Goal: Task Accomplishment & Management: Use online tool/utility

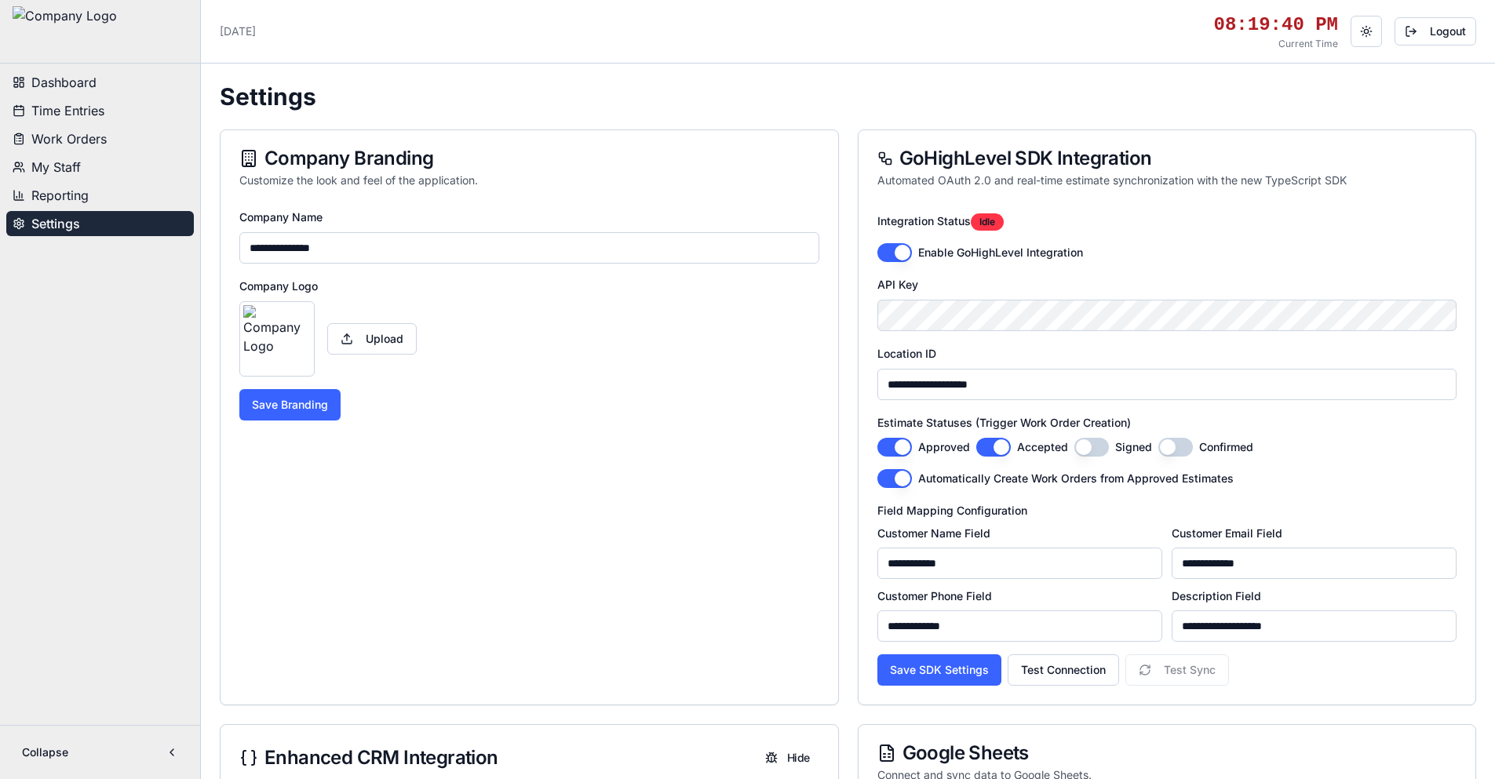
scroll to position [1020, 0]
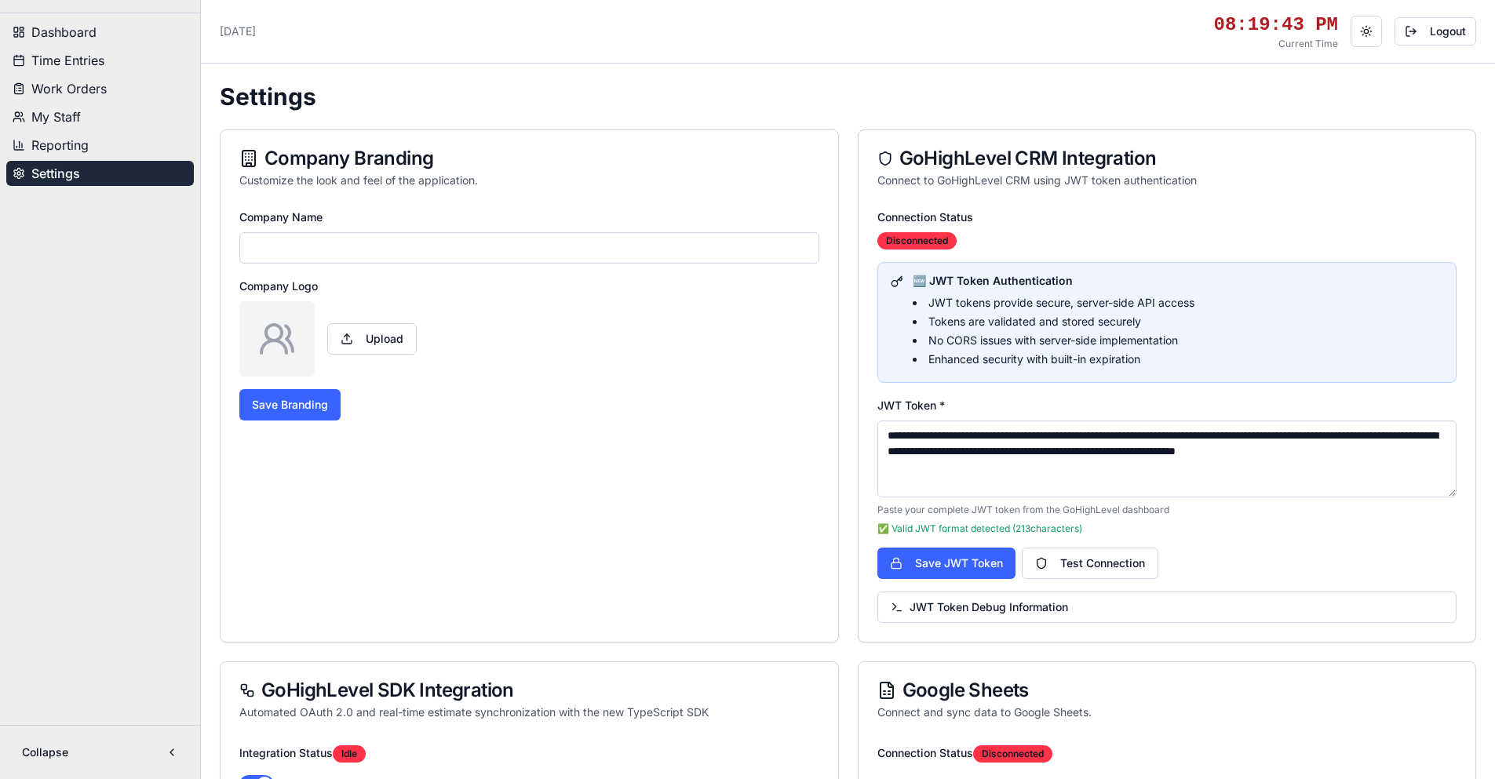
type input "**********"
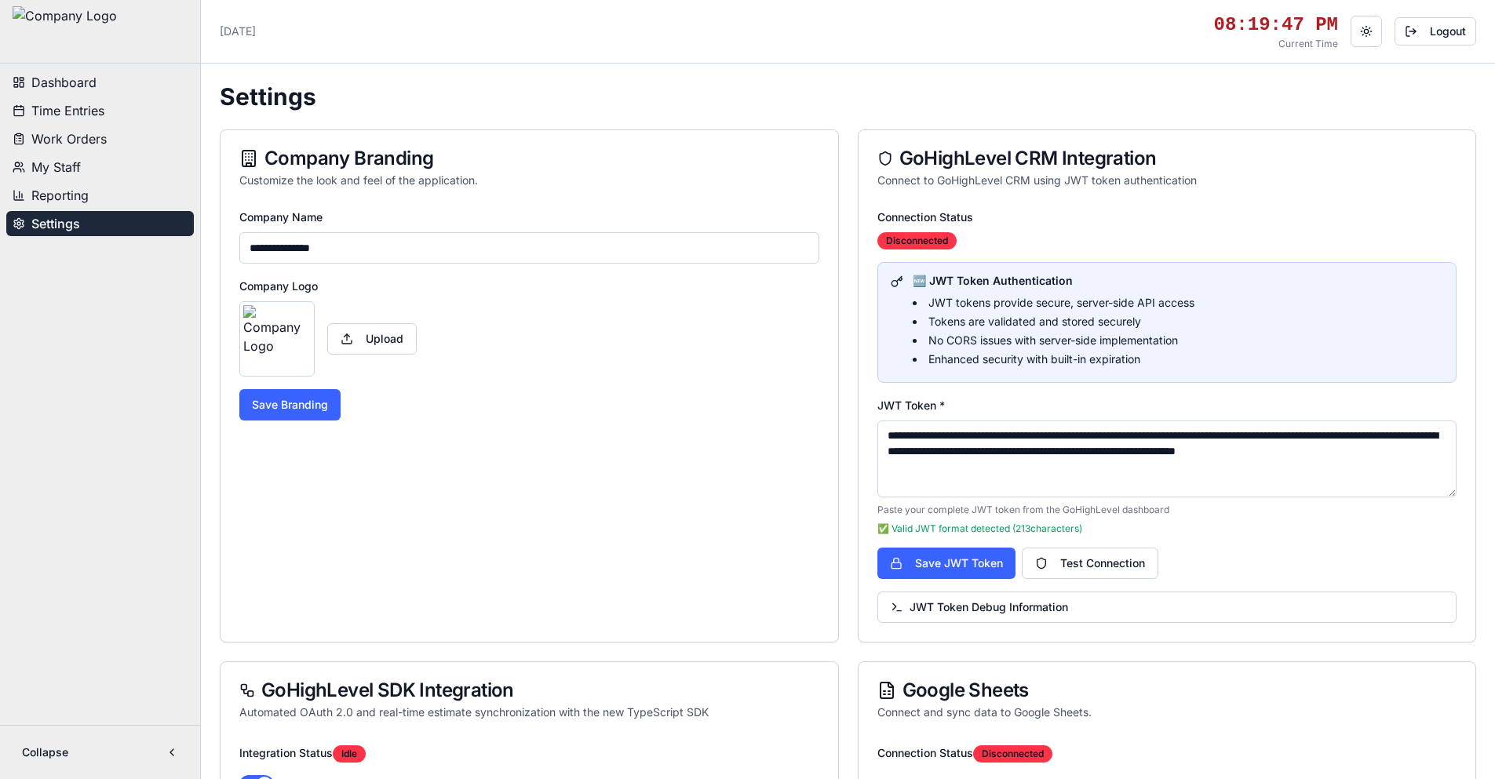
scroll to position [157, 0]
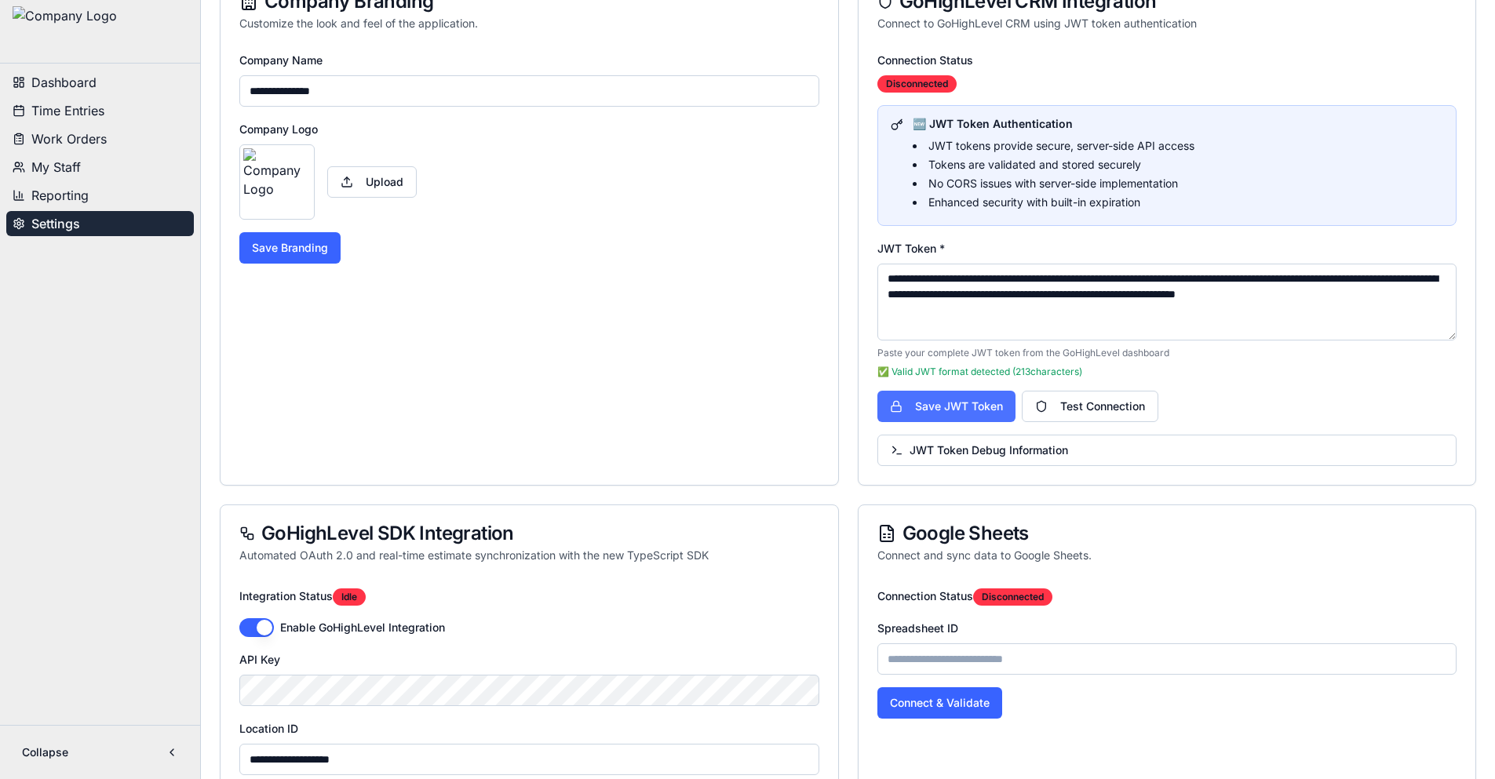
click at [956, 405] on button "Save JWT Token" at bounding box center [947, 406] width 138 height 31
click at [1081, 404] on button "Test Connection" at bounding box center [1090, 406] width 137 height 31
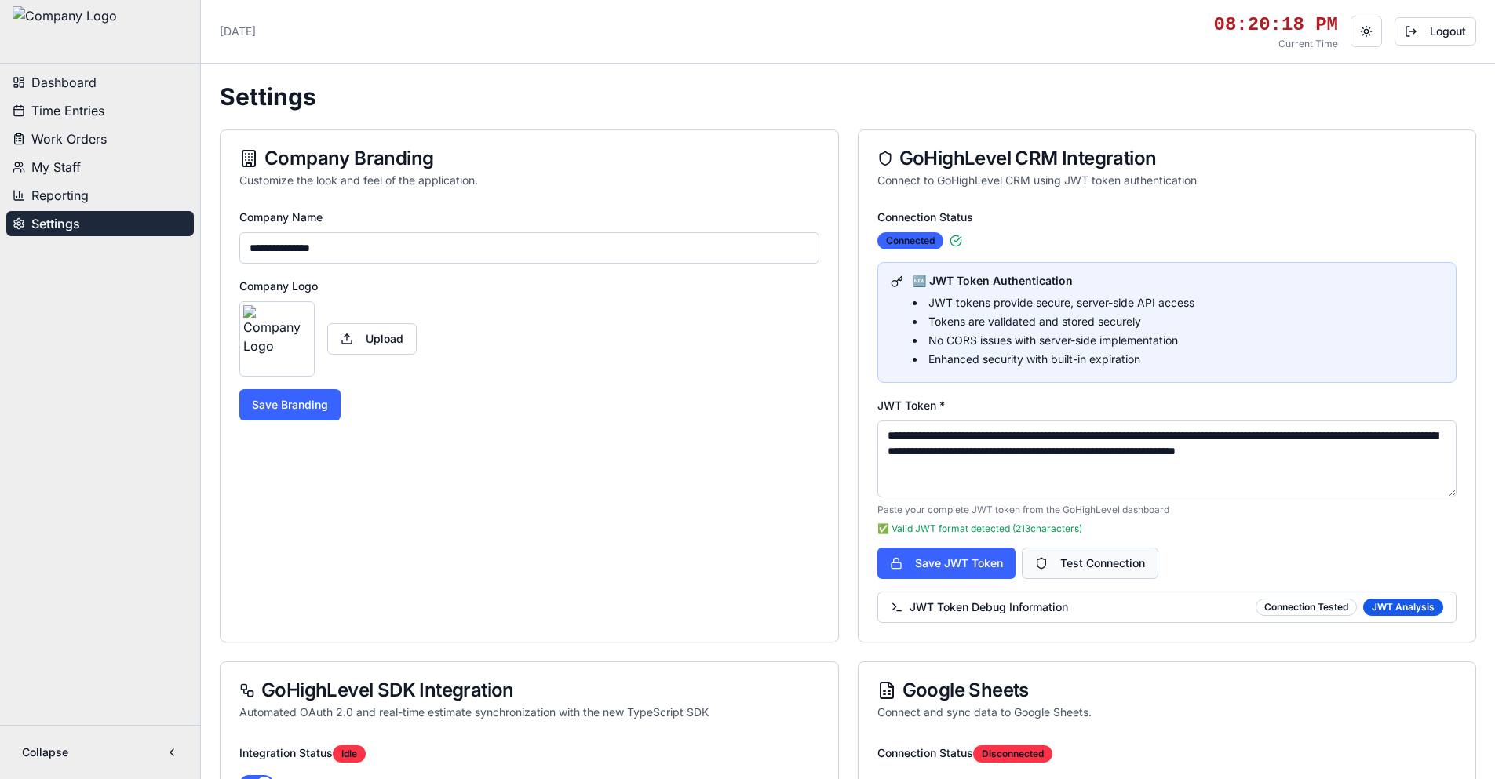
click at [1085, 559] on button "Test Connection" at bounding box center [1090, 563] width 137 height 31
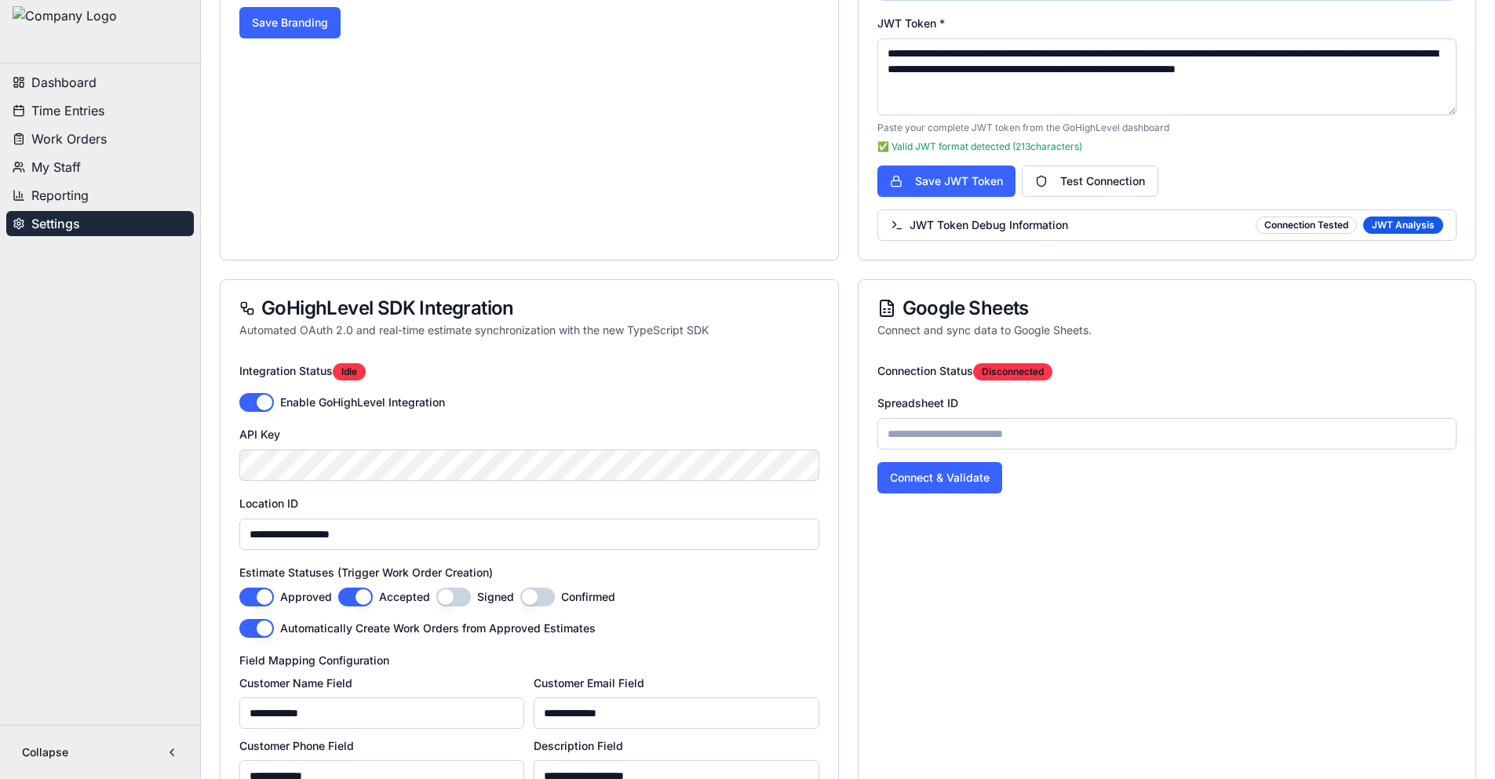
scroll to position [471, 0]
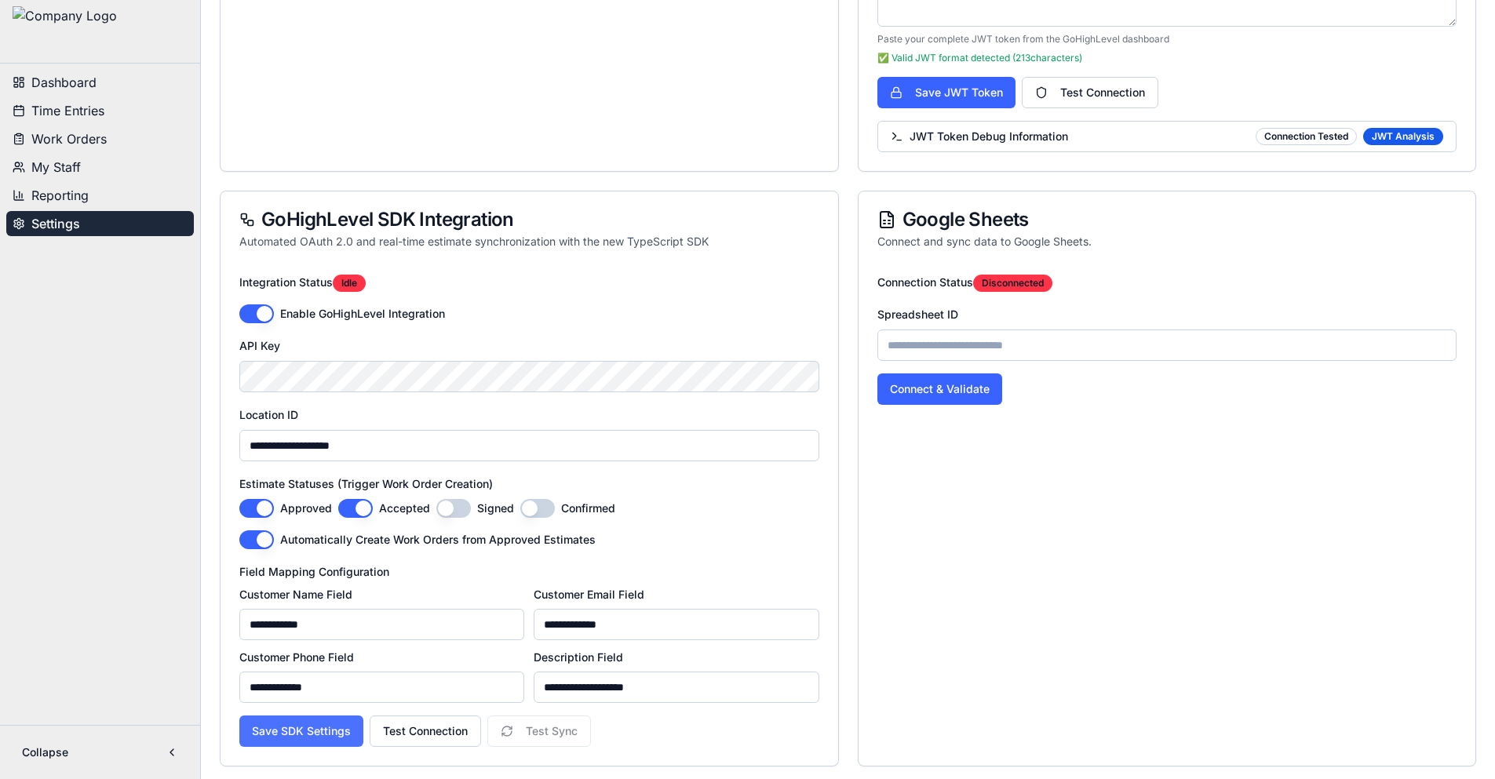
click at [338, 735] on button "Save SDK Settings" at bounding box center [301, 731] width 124 height 31
click at [429, 730] on button "Test Connection" at bounding box center [425, 731] width 111 height 31
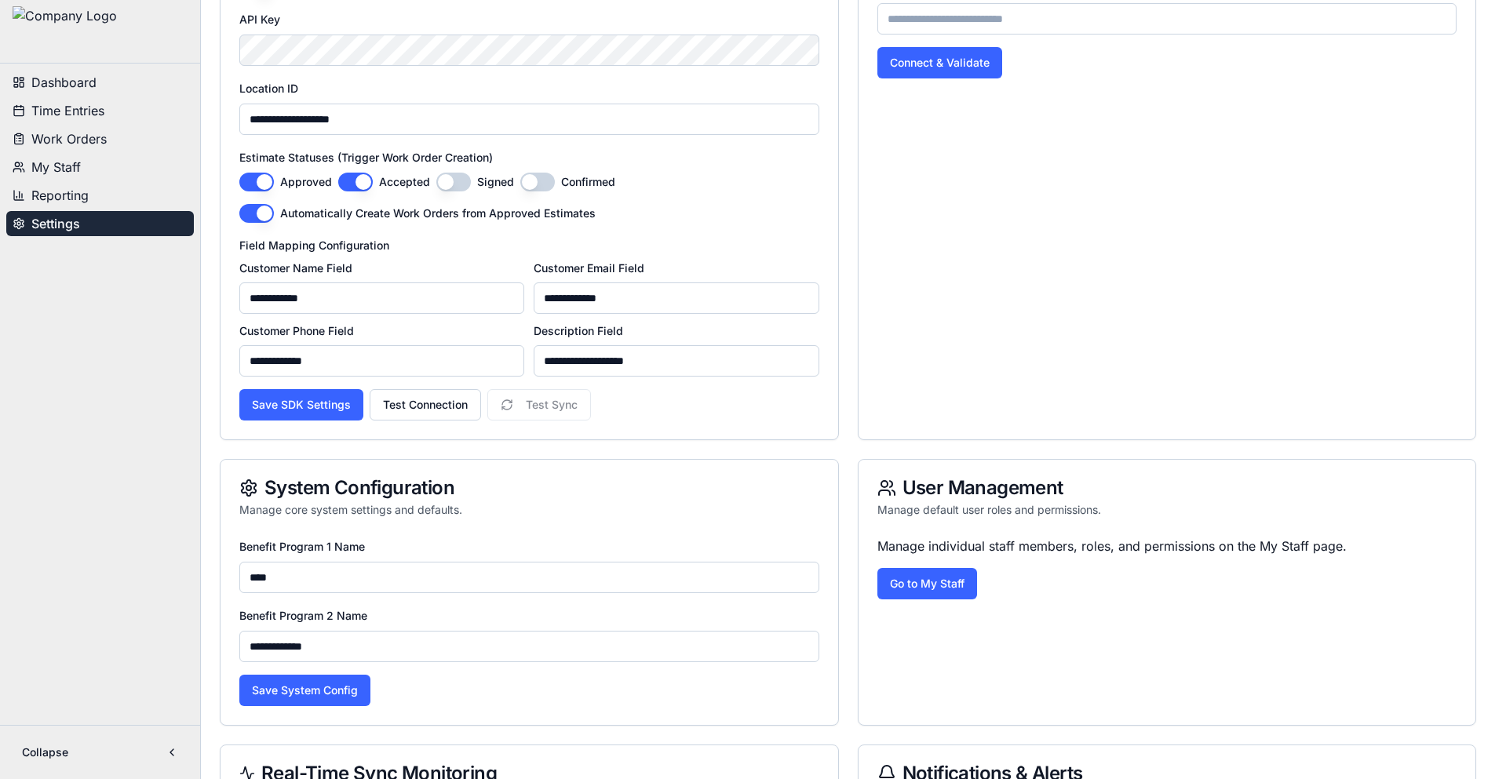
scroll to position [739, 0]
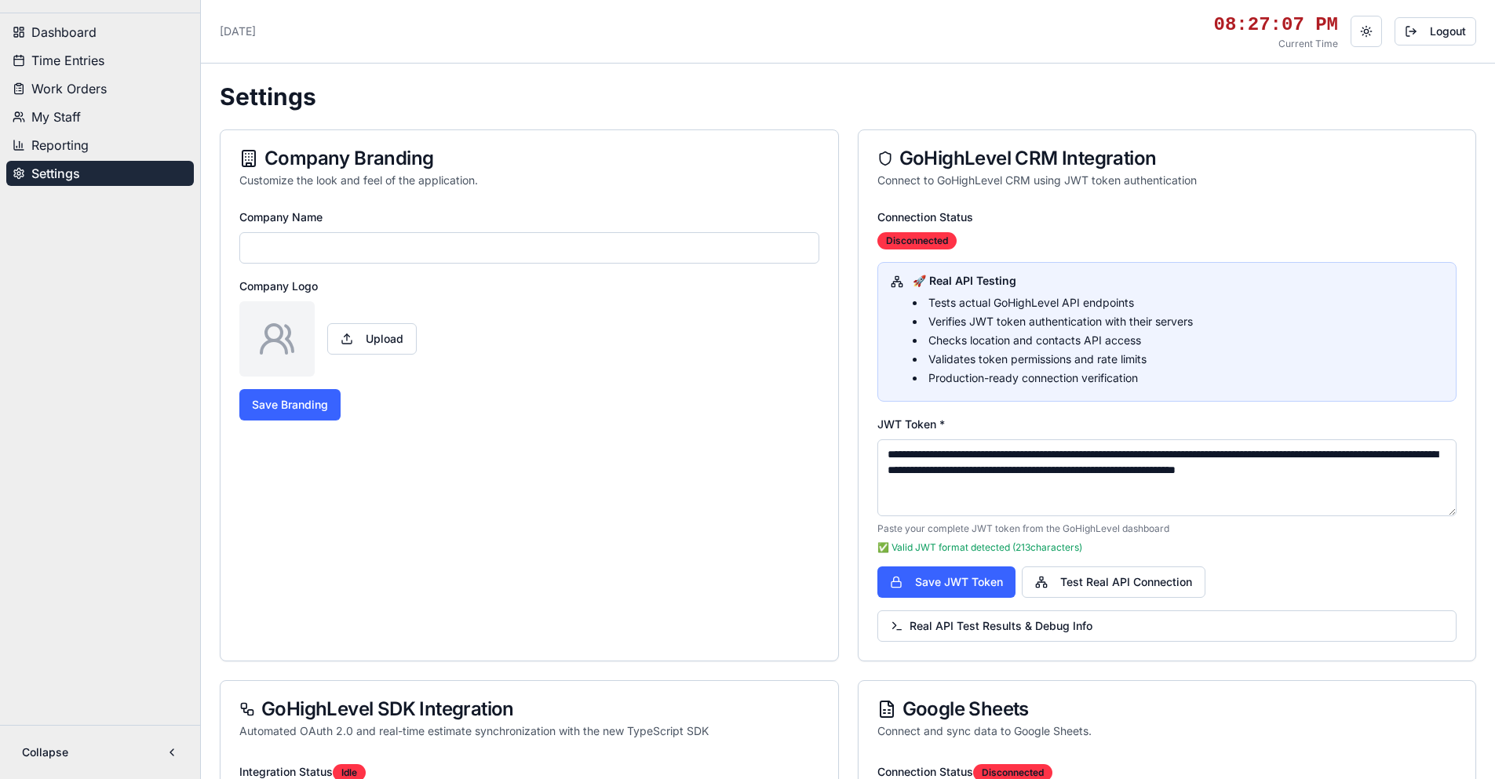
type input "**********"
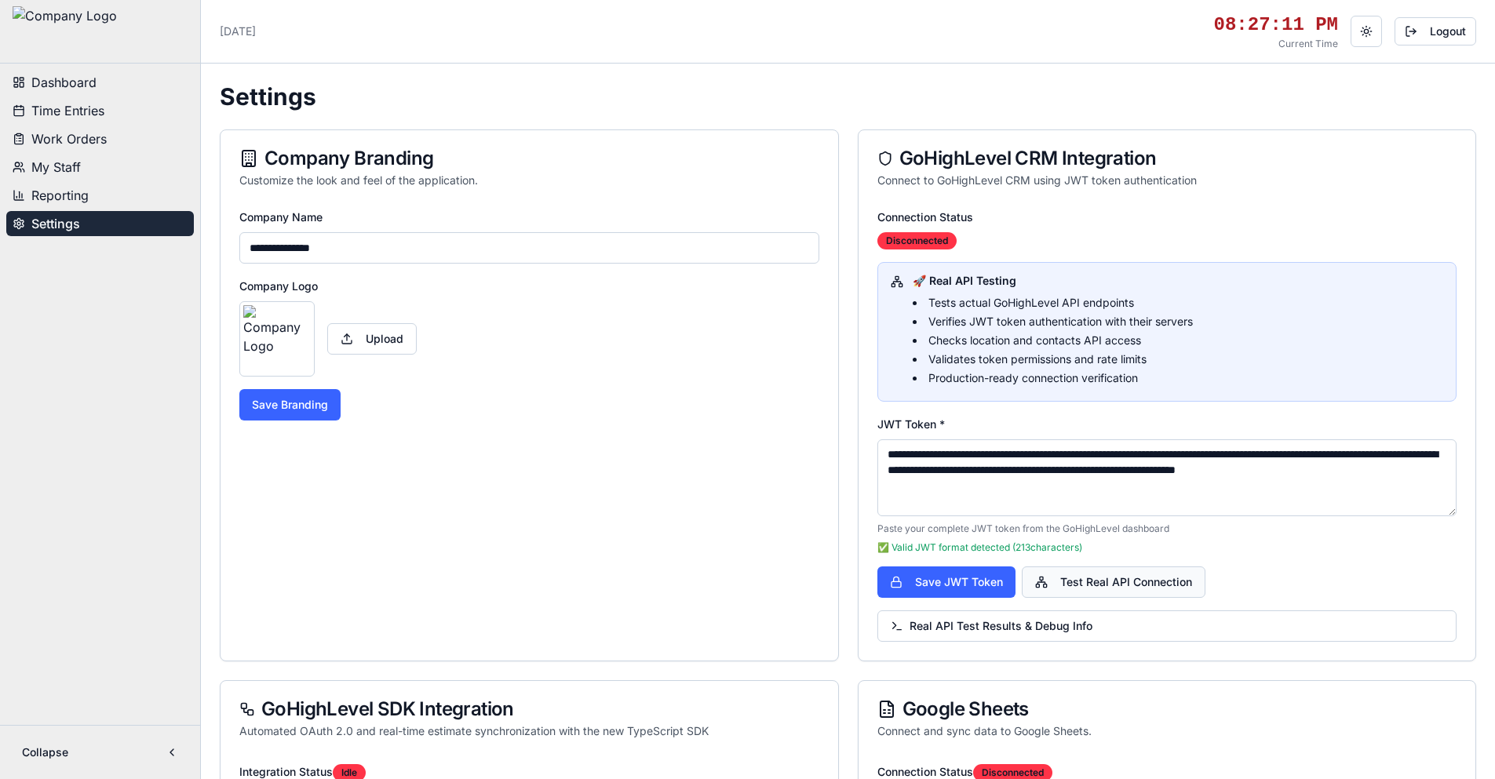
click at [1097, 580] on button "Test Real API Connection" at bounding box center [1114, 582] width 184 height 31
click at [1382, 743] on div "❌ Real API Test Failed: Location API: Location API failed: 401 , Contacts API: …" at bounding box center [1345, 732] width 235 height 46
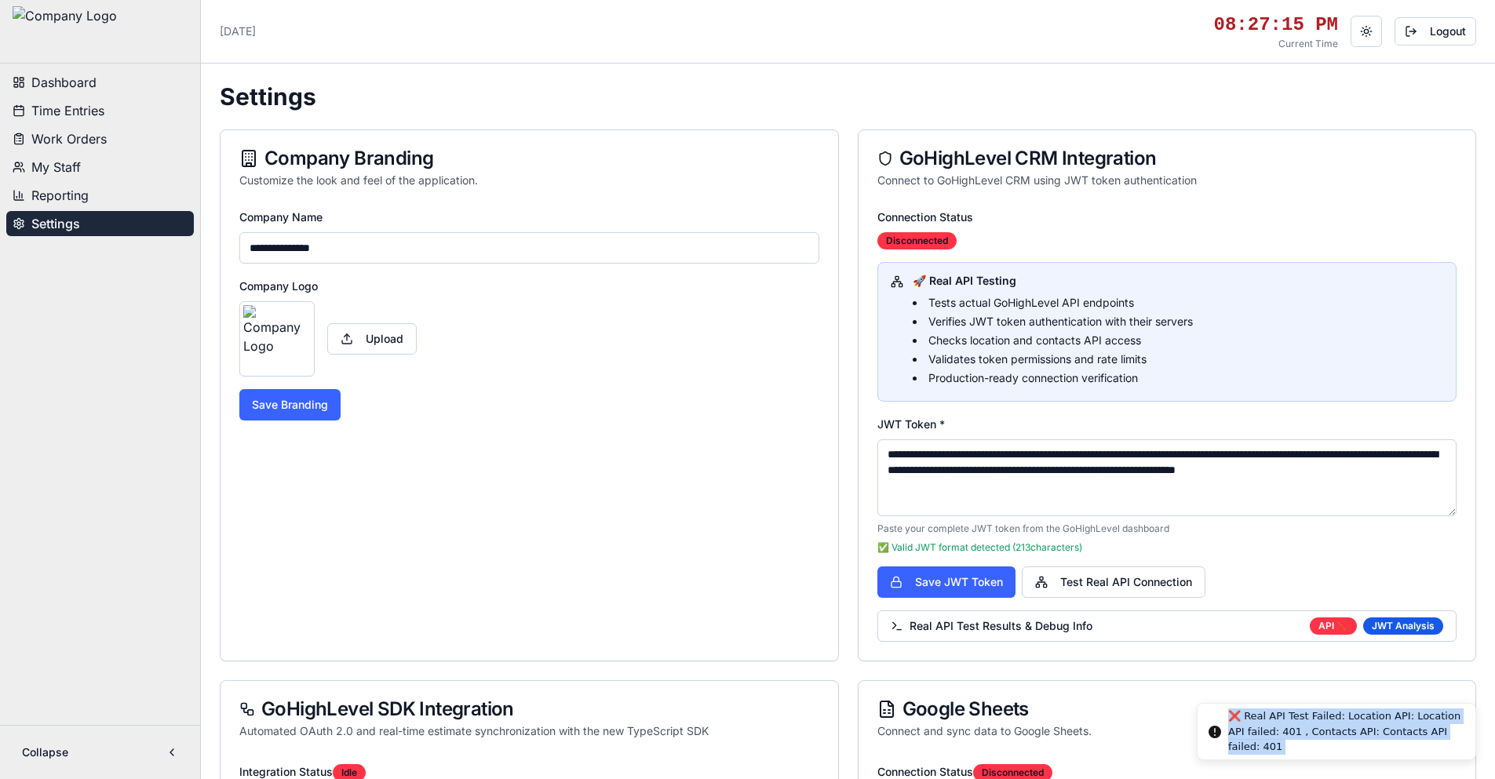
click at [1382, 743] on div "❌ Real API Test Failed: Location API: Location API failed: 401 , Contacts API: …" at bounding box center [1345, 732] width 235 height 46
drag, startPoint x: 1369, startPoint y: 733, endPoint x: 1055, endPoint y: 657, distance: 323.1
click at [1055, 657] on div "**********" at bounding box center [1168, 434] width 618 height 454
click at [1037, 633] on span "Real API Test Results & Debug Info" at bounding box center [992, 627] width 202 height 16
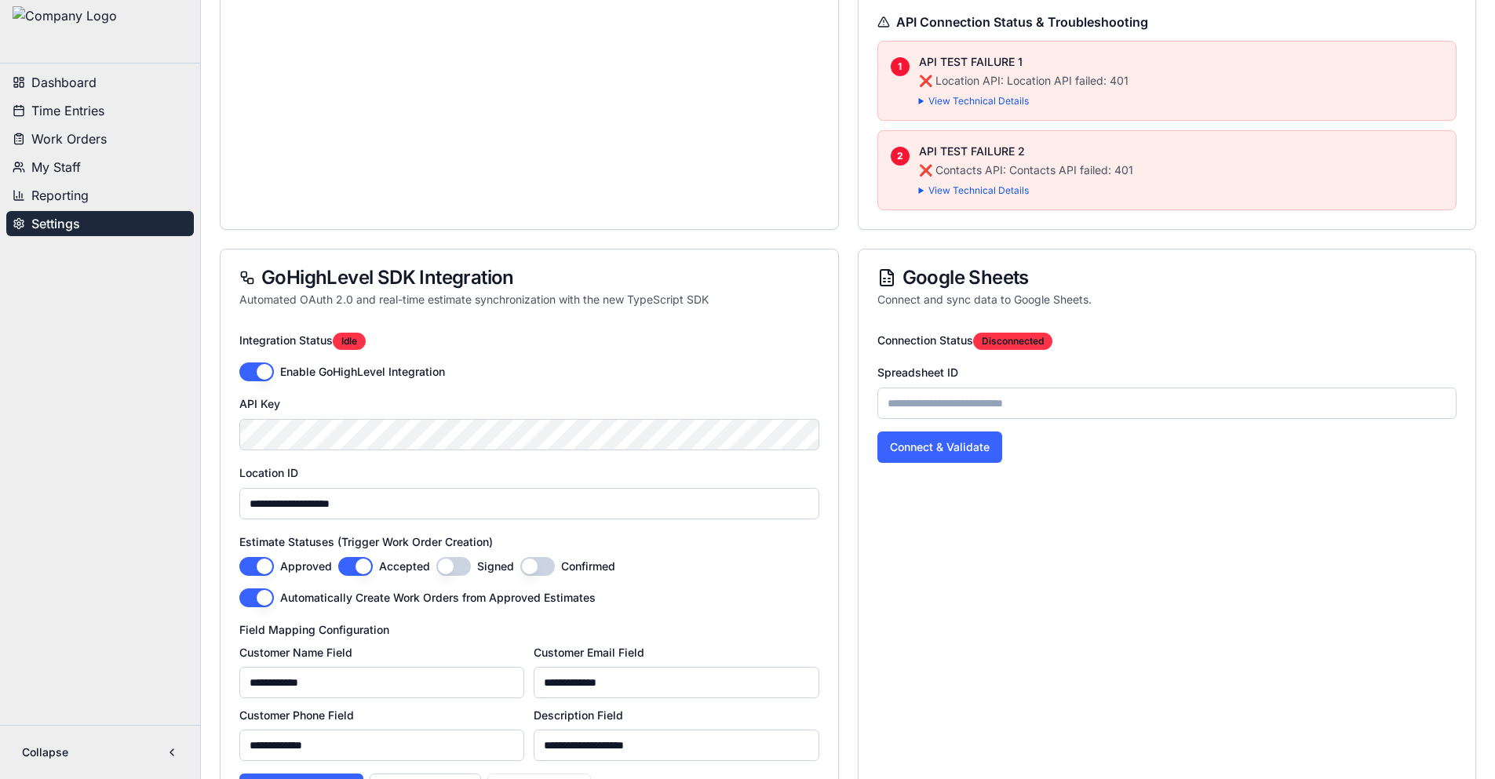
scroll to position [785, 0]
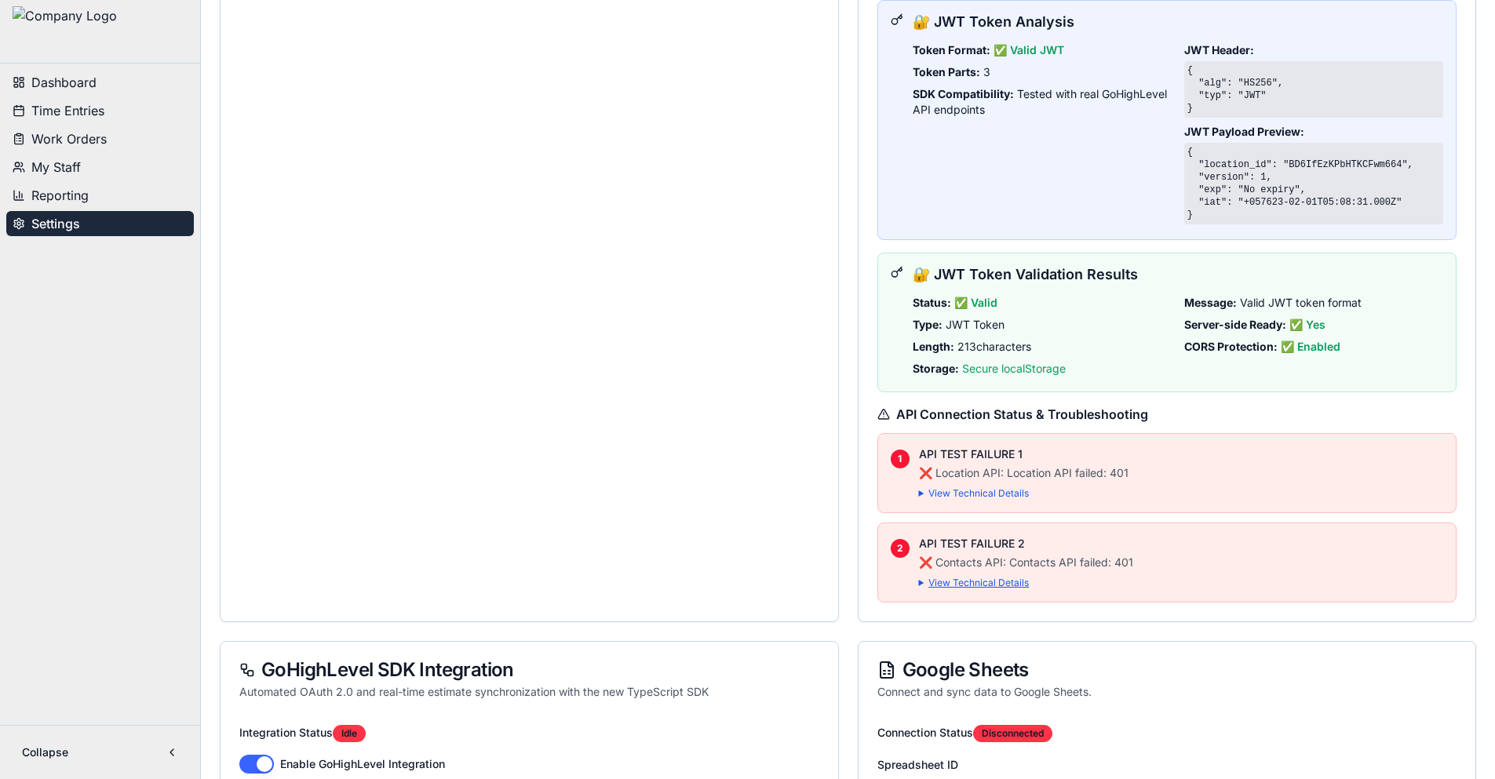
click at [986, 585] on summary "View Technical Details" at bounding box center [1181, 583] width 525 height 13
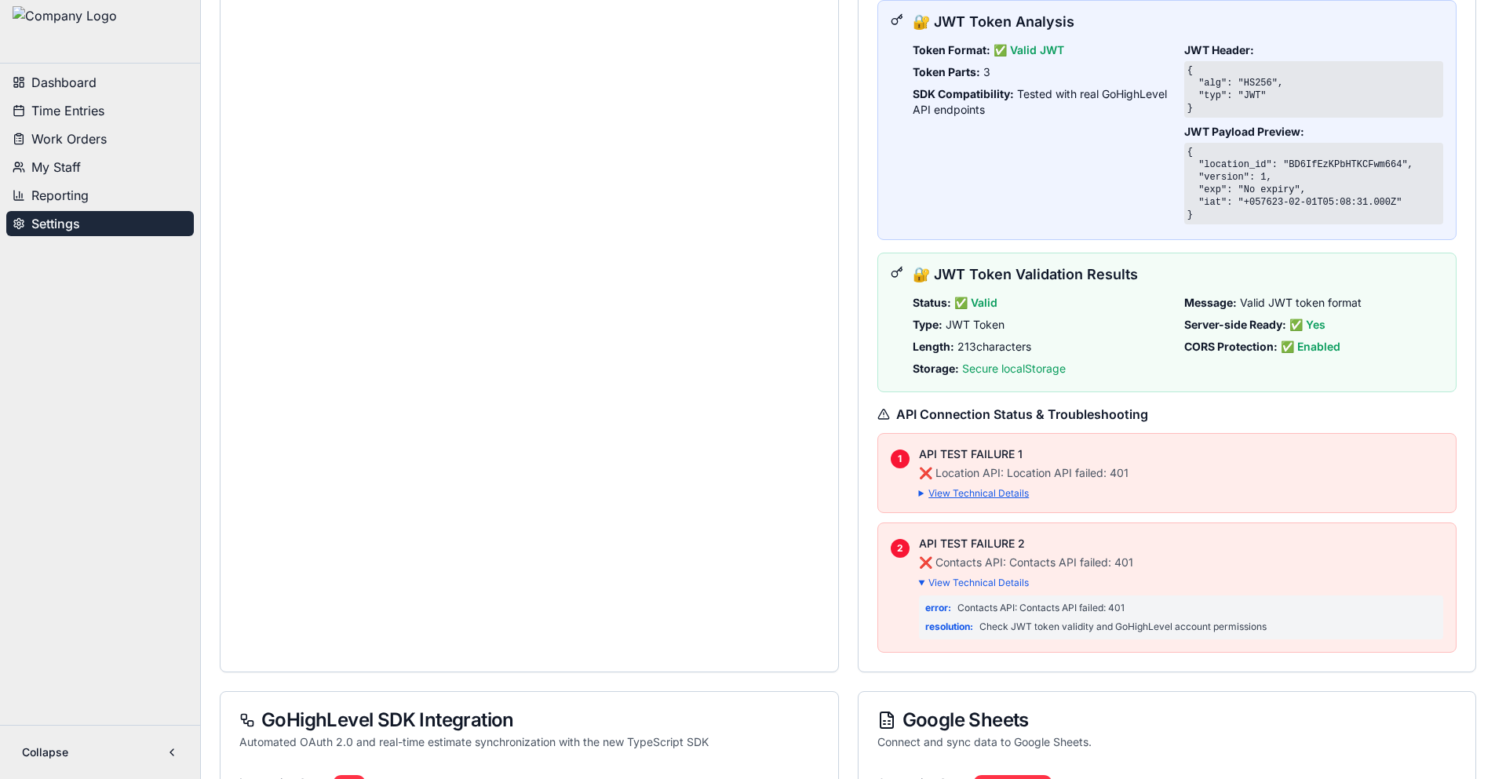
click at [998, 493] on summary "View Technical Details" at bounding box center [1181, 493] width 525 height 13
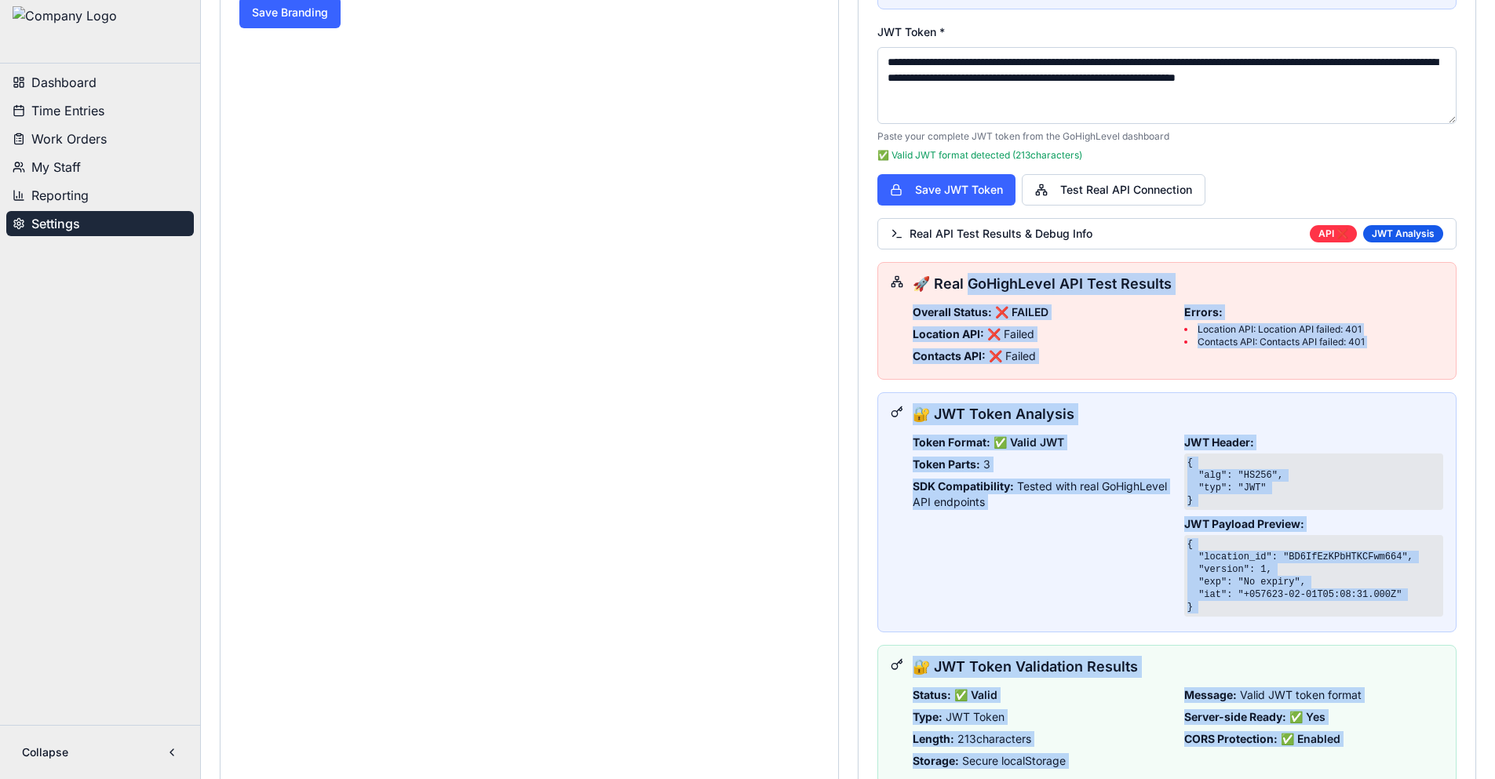
scroll to position [314, 0]
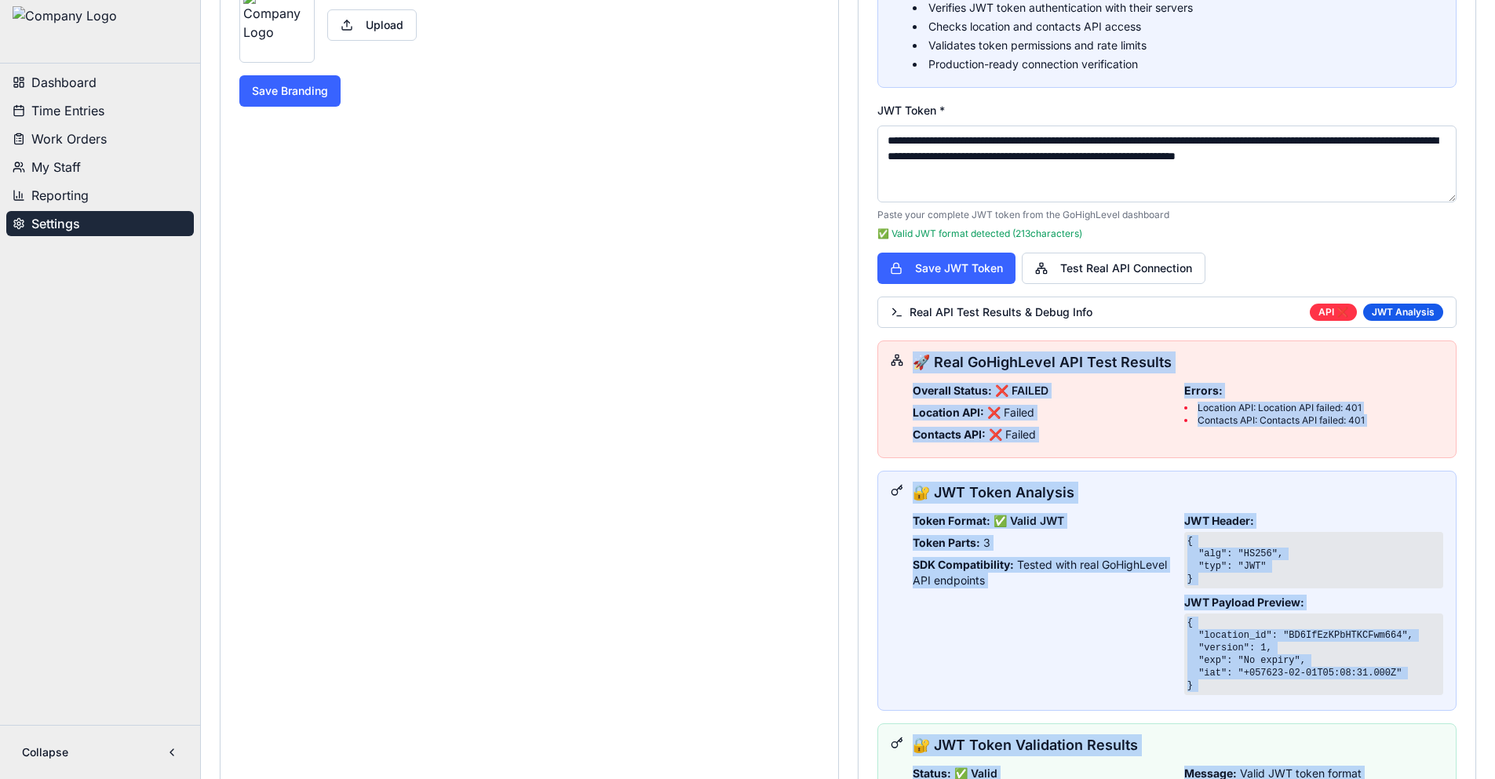
drag, startPoint x: 1358, startPoint y: 452, endPoint x: 885, endPoint y: 364, distance: 481.4
click at [885, 364] on div "🚀 Real GoHighLevel API Test Results Overall Status: ❌ FAILED Location API: ❌ Fa…" at bounding box center [1168, 758] width 580 height 834
copy div "🚀 Real GoHighLevel API Test Results Overall Status: ❌ FAILED Location API: ❌ Fa…"
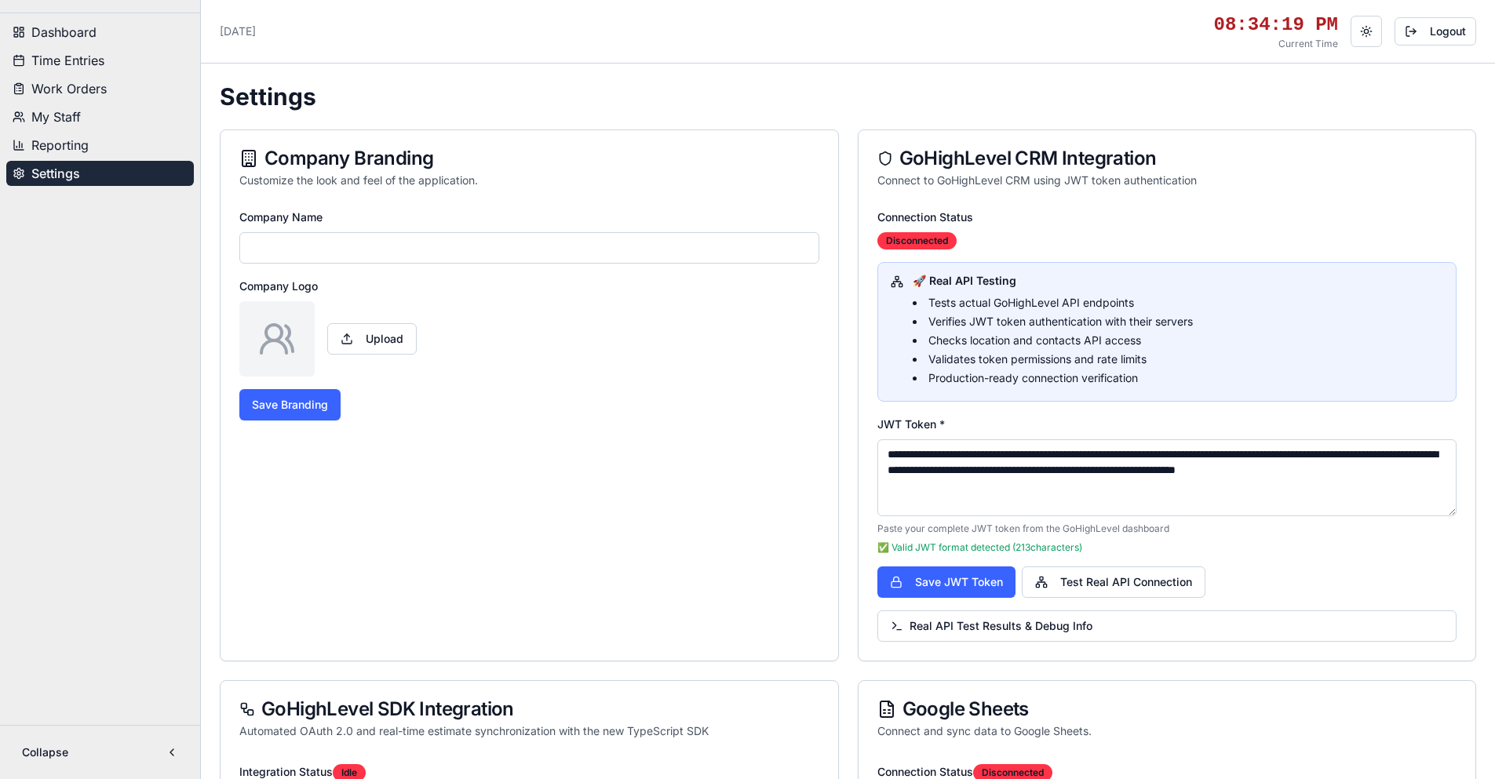
type input "**********"
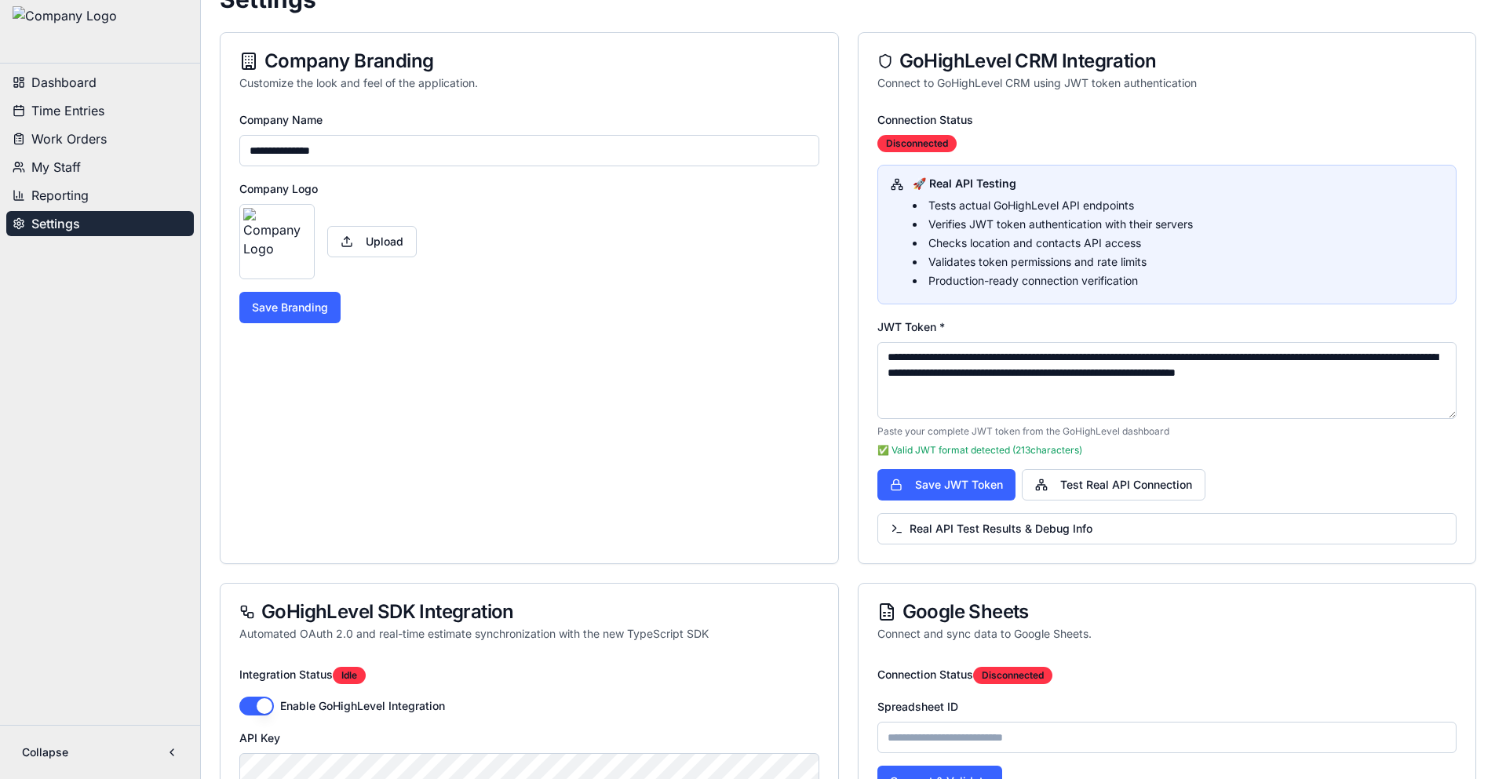
scroll to position [314, 0]
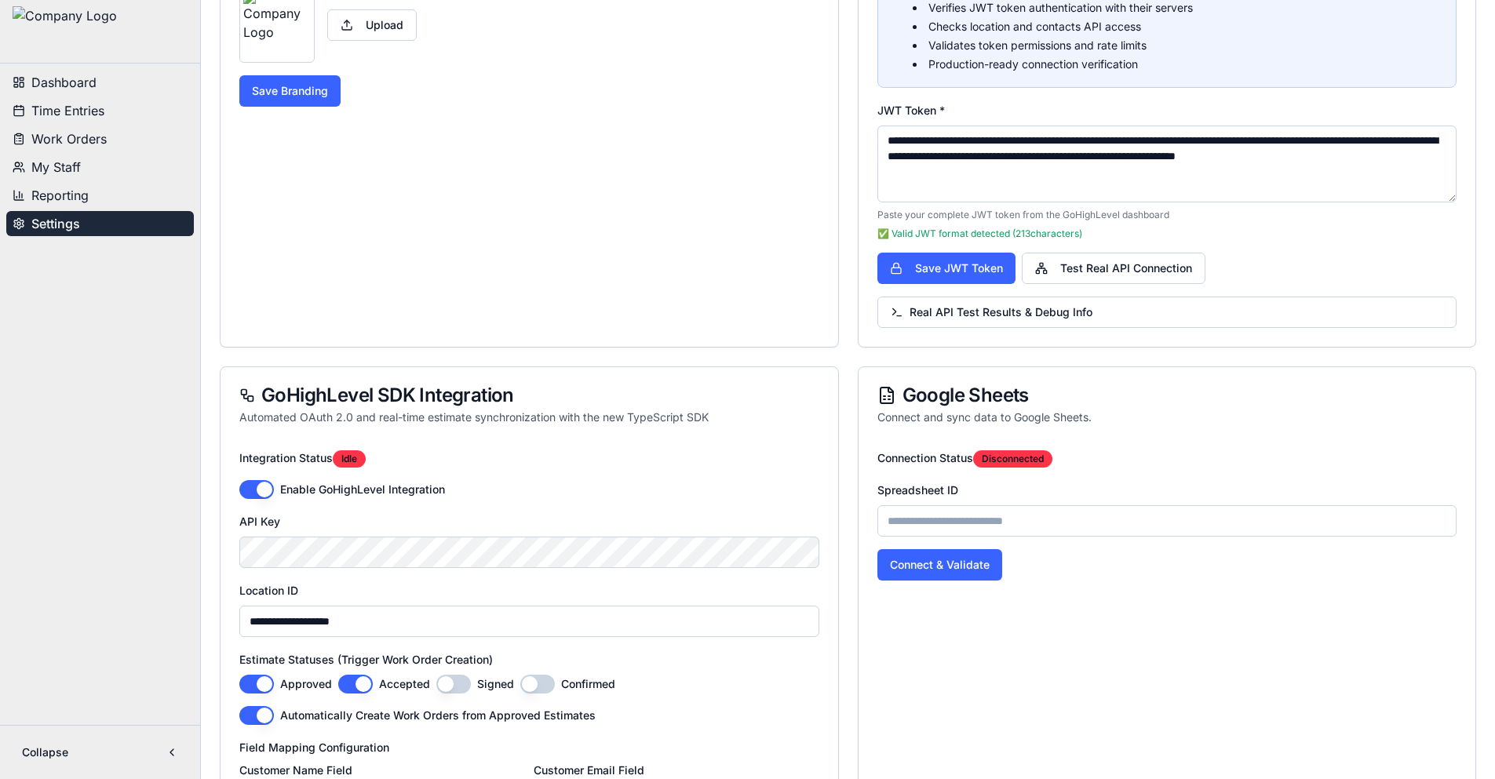
click at [1111, 265] on button "Test Real API Connection" at bounding box center [1114, 268] width 184 height 31
click at [1049, 306] on span "Real API Test Results & Debug Info" at bounding box center [992, 313] width 202 height 16
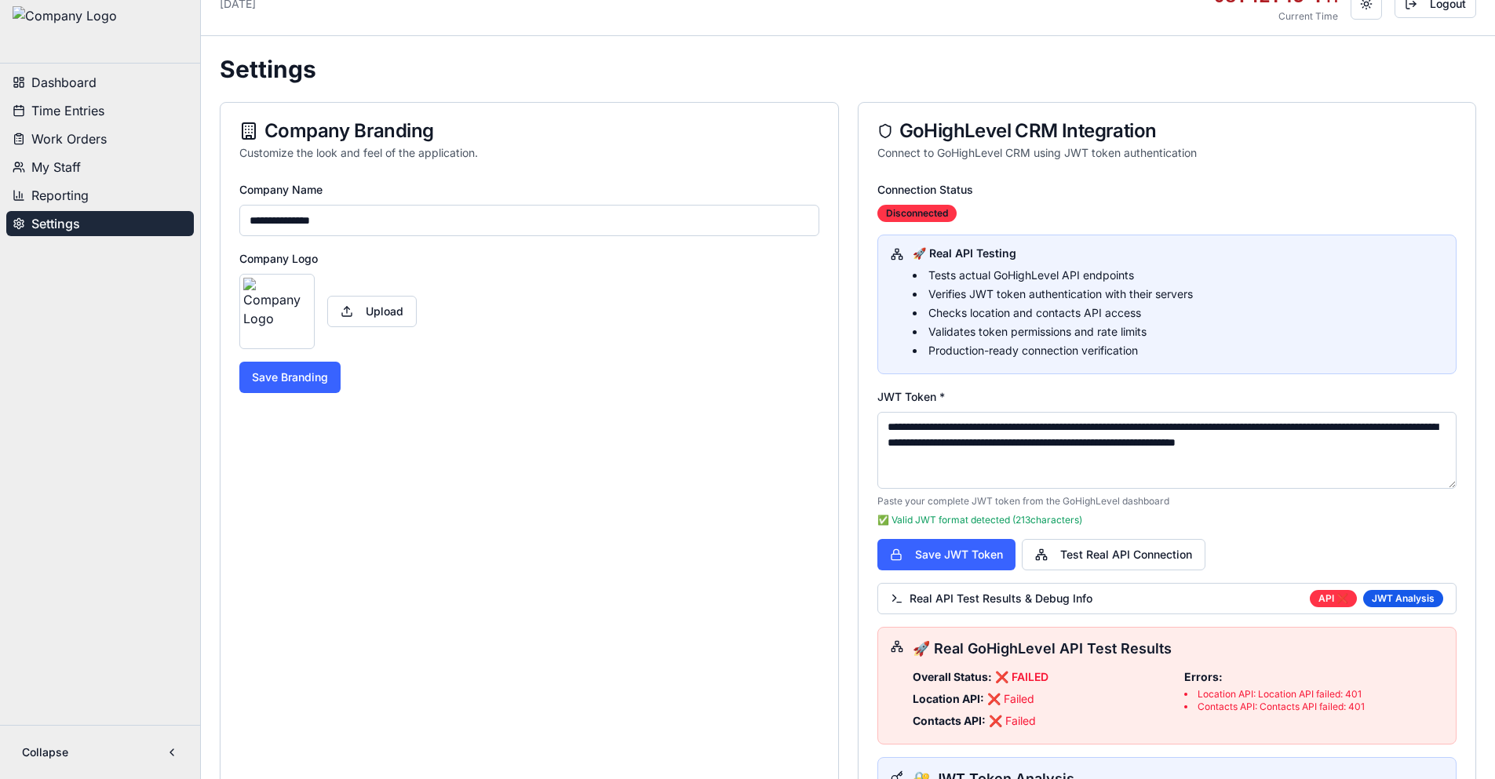
scroll to position [0, 0]
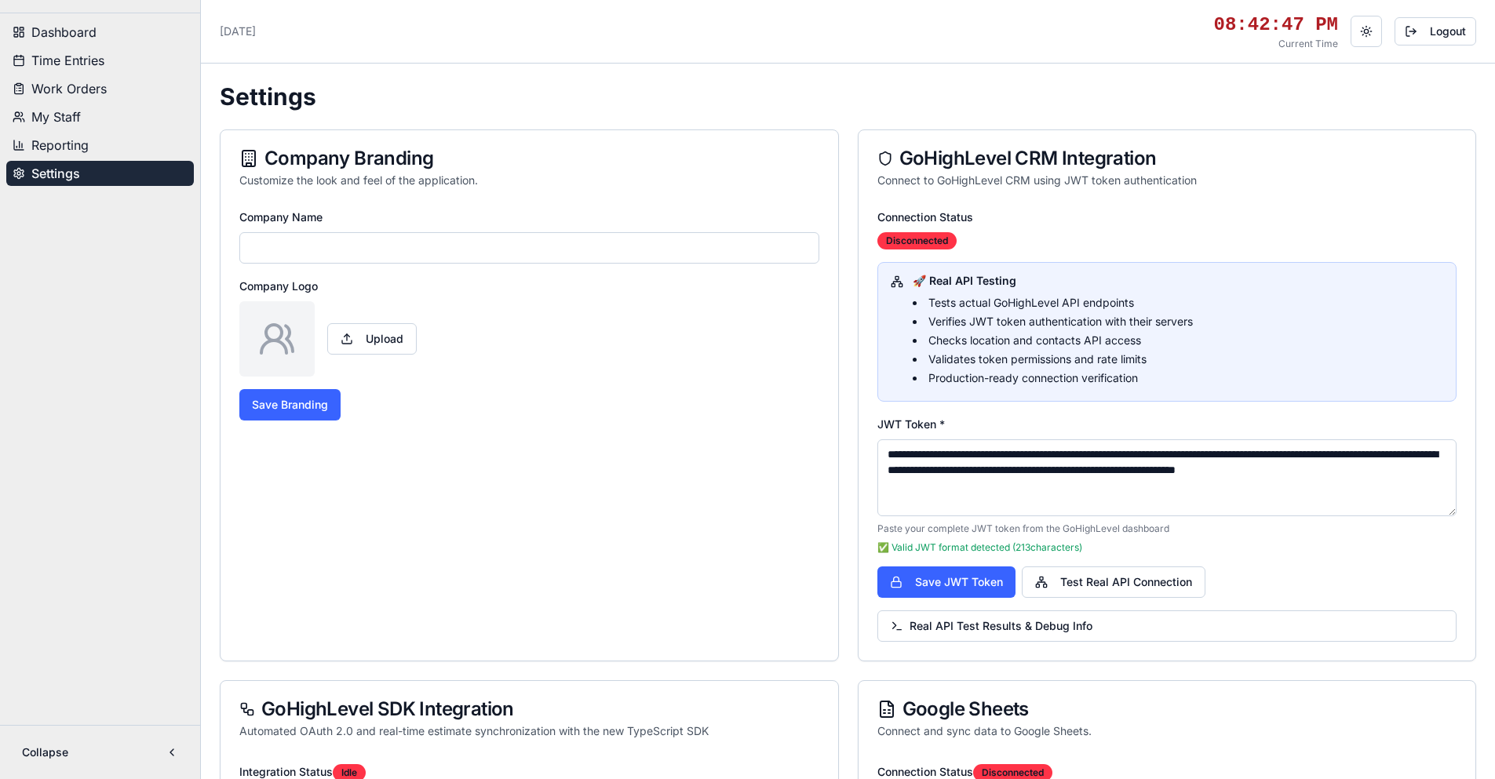
type input "**********"
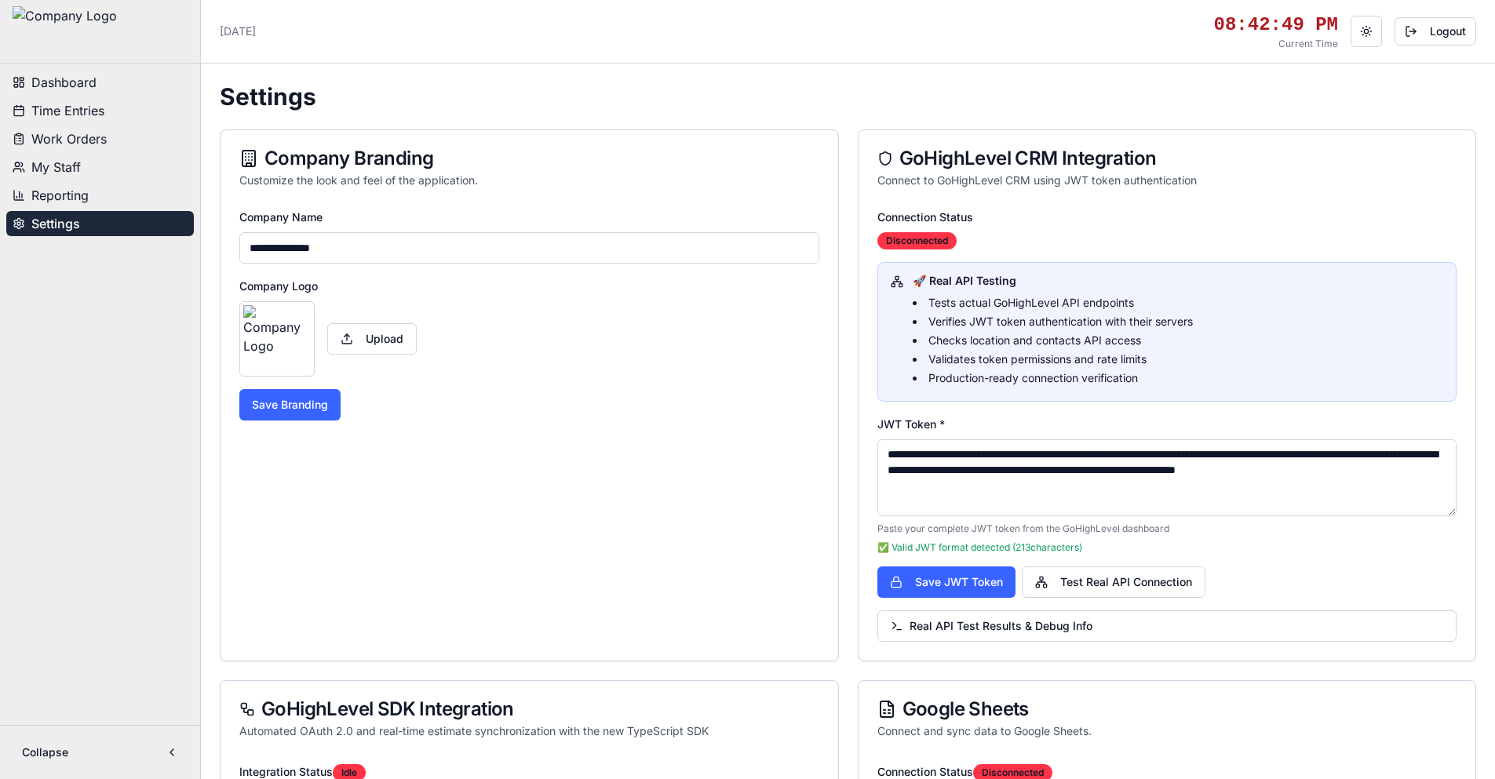
drag, startPoint x: 1097, startPoint y: 494, endPoint x: 853, endPoint y: 443, distance: 248.6
paste textarea
type textarea "**********"
click at [965, 576] on button "Save JWT Token" at bounding box center [947, 582] width 138 height 31
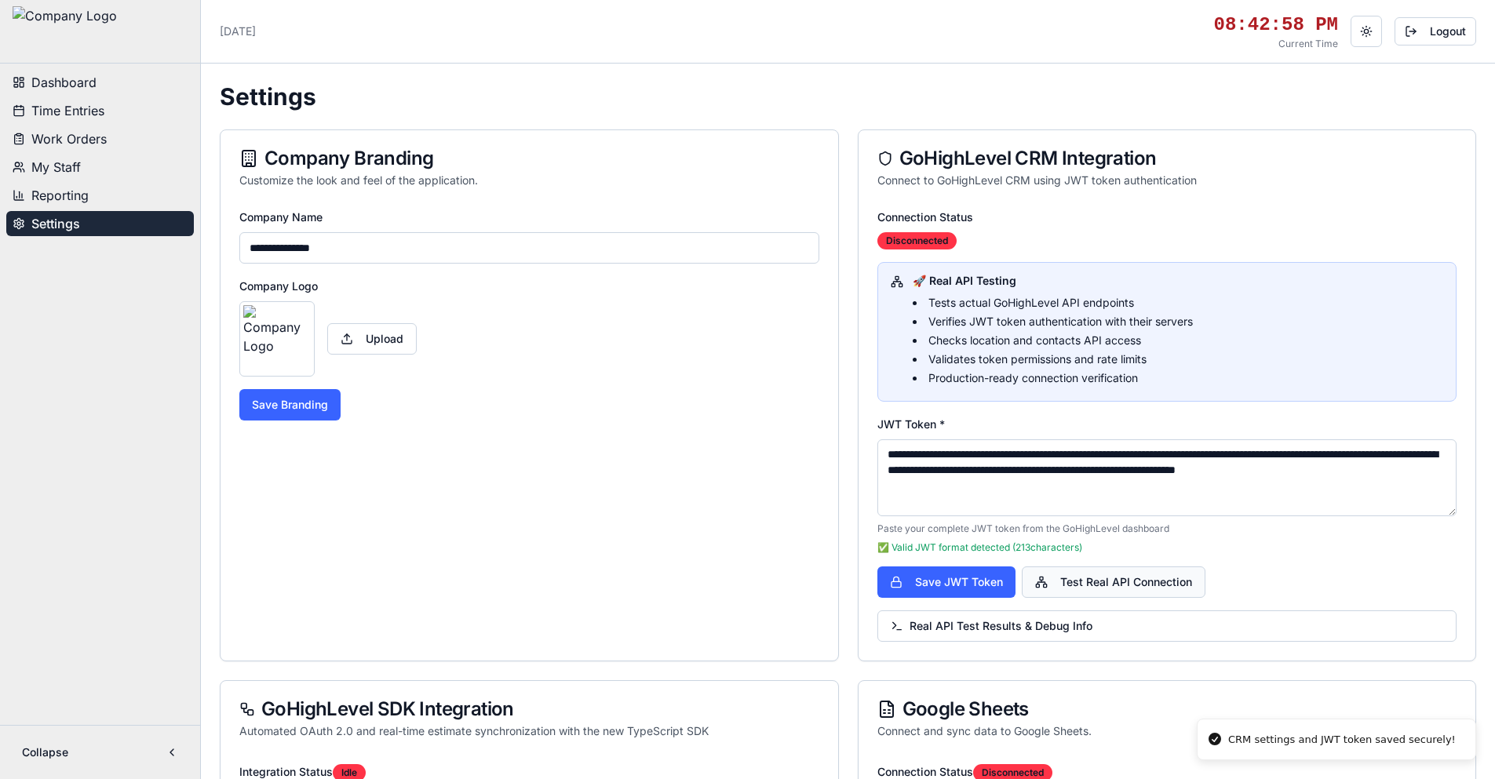
click at [1064, 588] on button "Test Real API Connection" at bounding box center [1114, 582] width 184 height 31
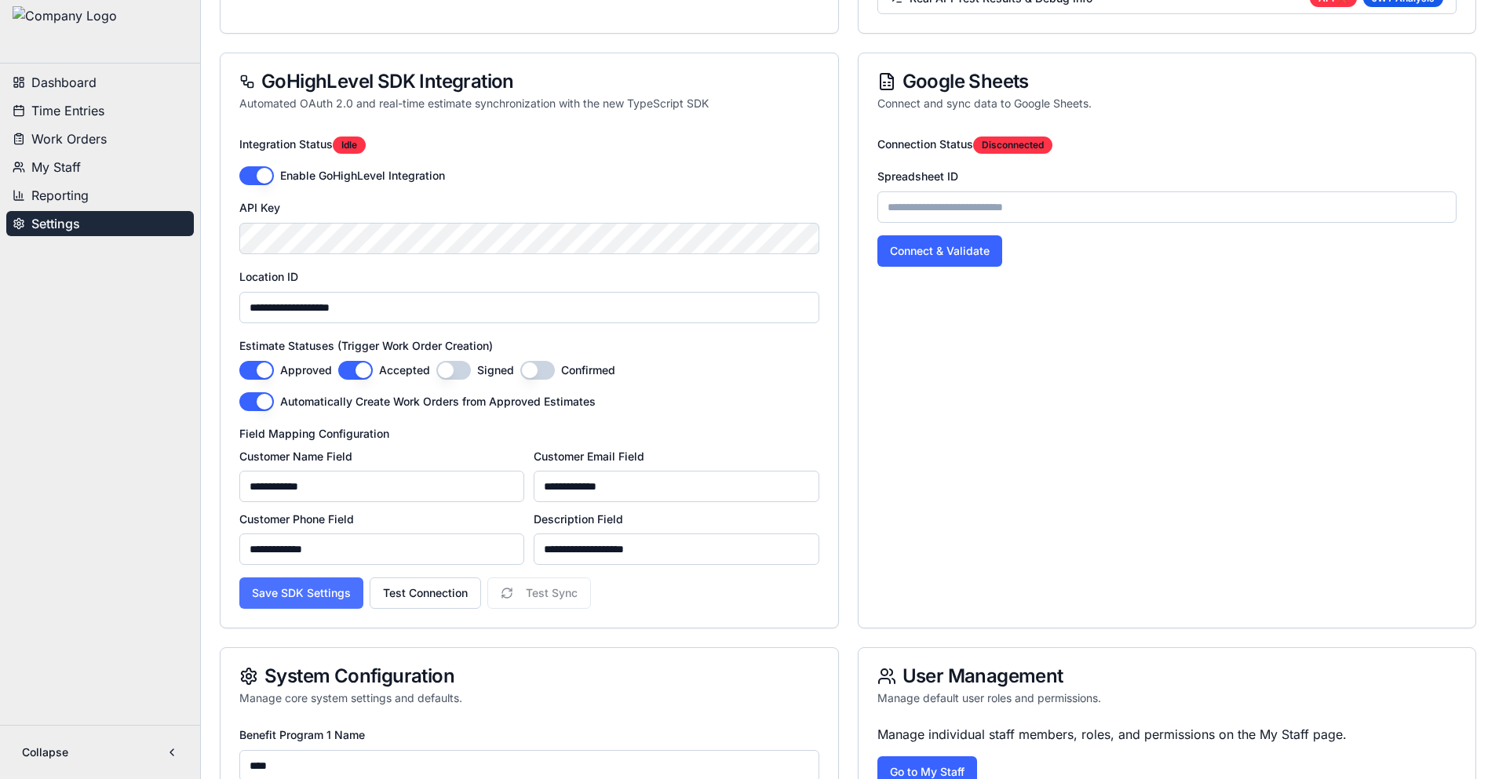
click at [313, 599] on button "Save SDK Settings" at bounding box center [301, 593] width 124 height 31
click at [432, 592] on button "Test Connection" at bounding box center [425, 593] width 111 height 31
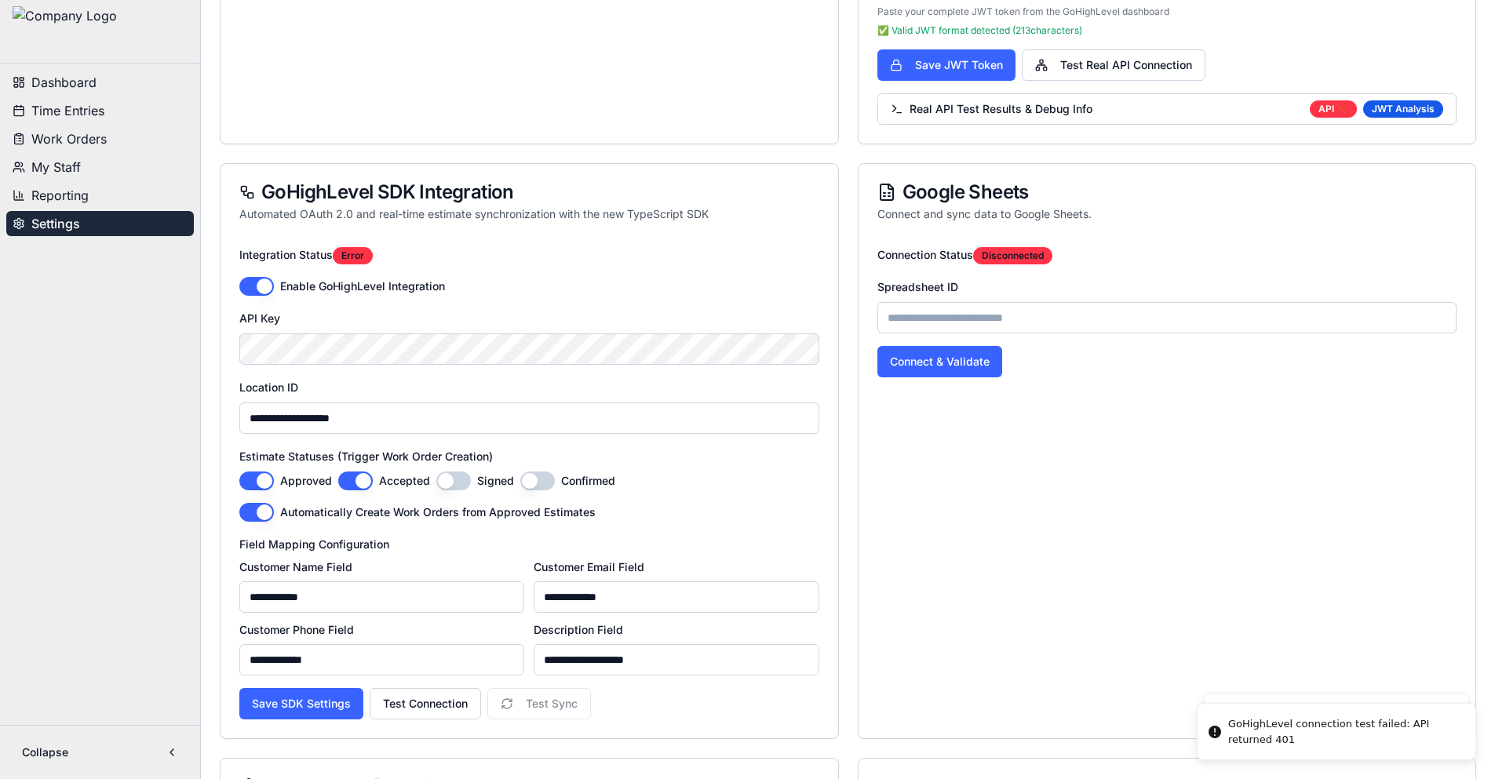
scroll to position [235, 0]
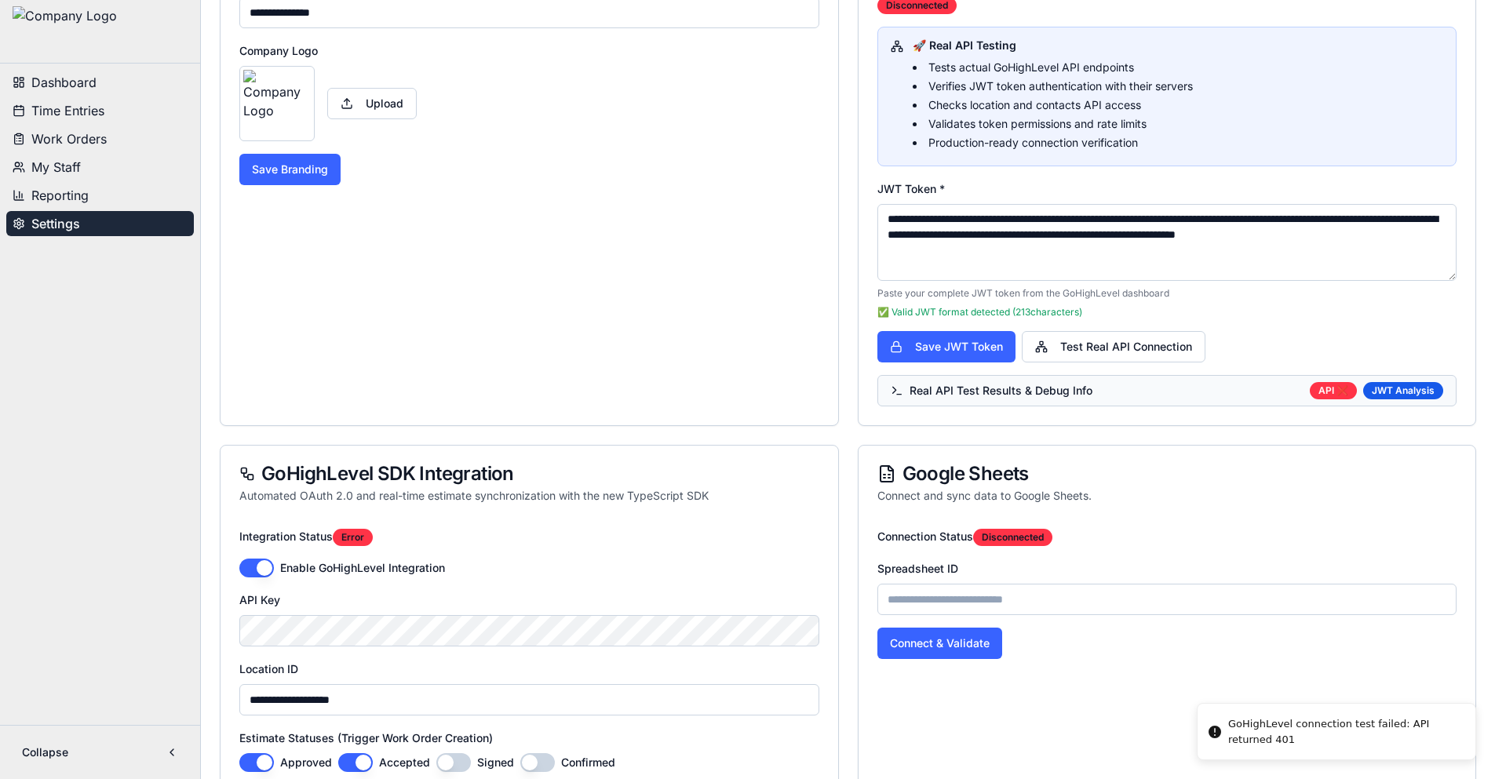
click at [988, 392] on span "Real API Test Results & Debug Info" at bounding box center [992, 391] width 202 height 16
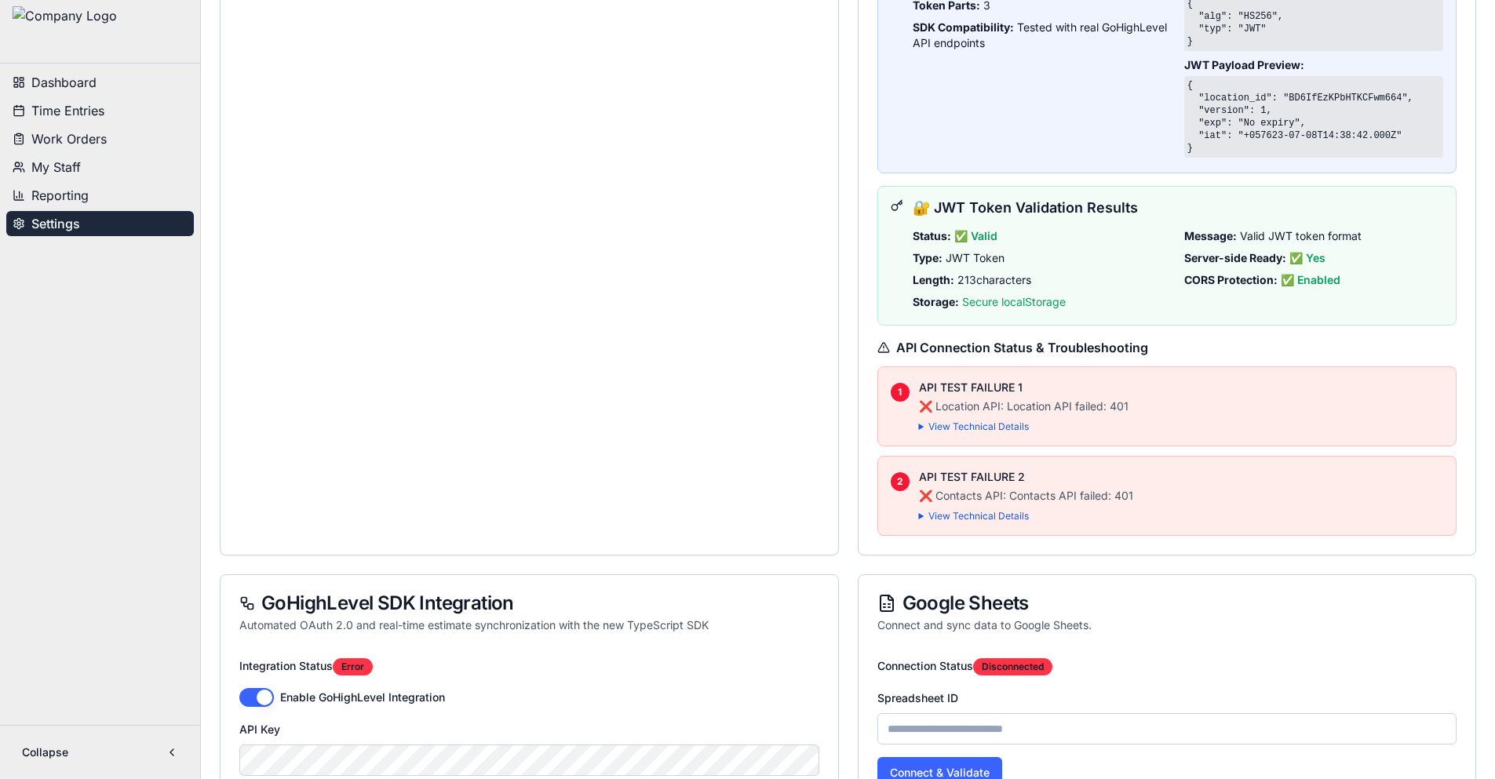
scroll to position [863, 0]
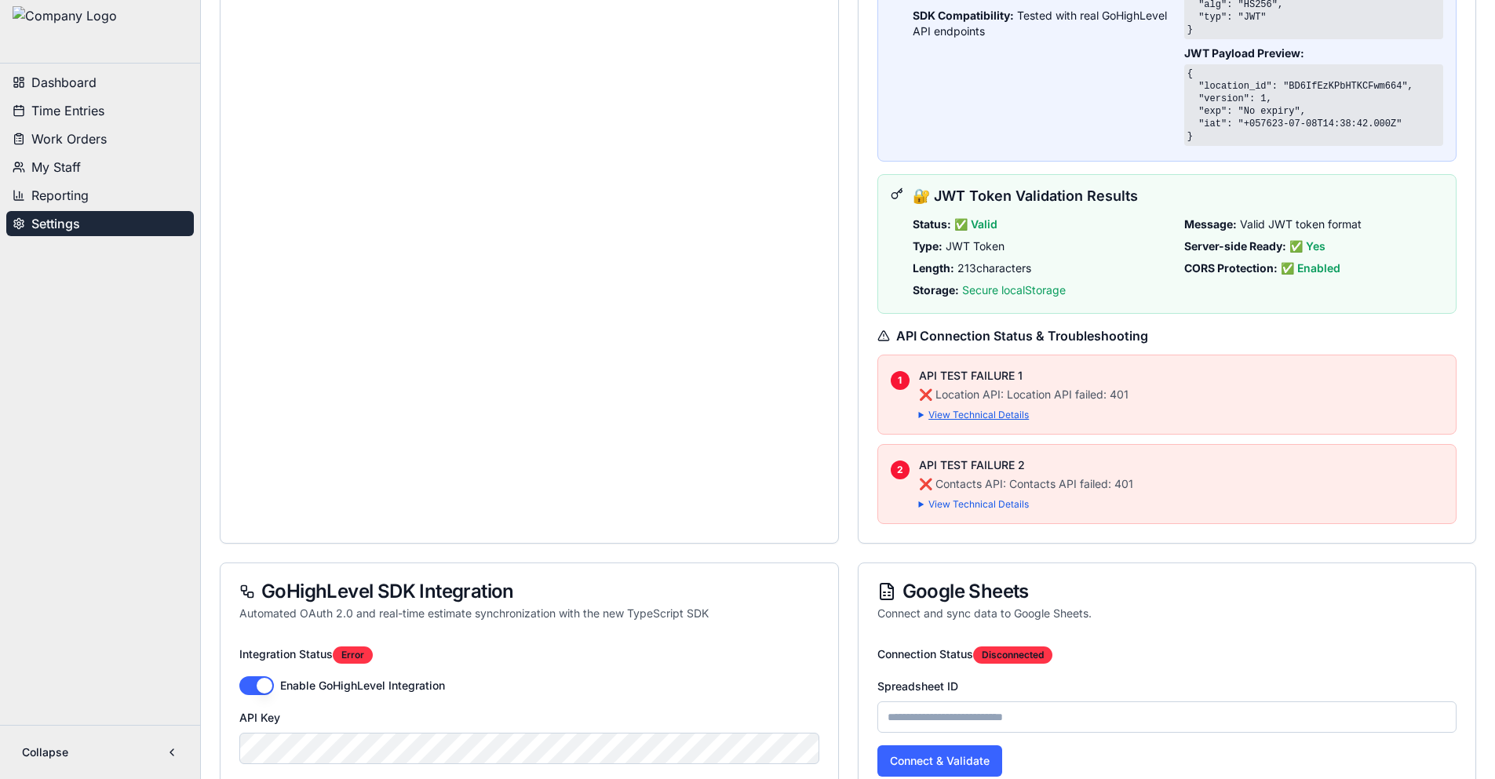
click at [1009, 413] on summary "View Technical Details" at bounding box center [1181, 415] width 525 height 13
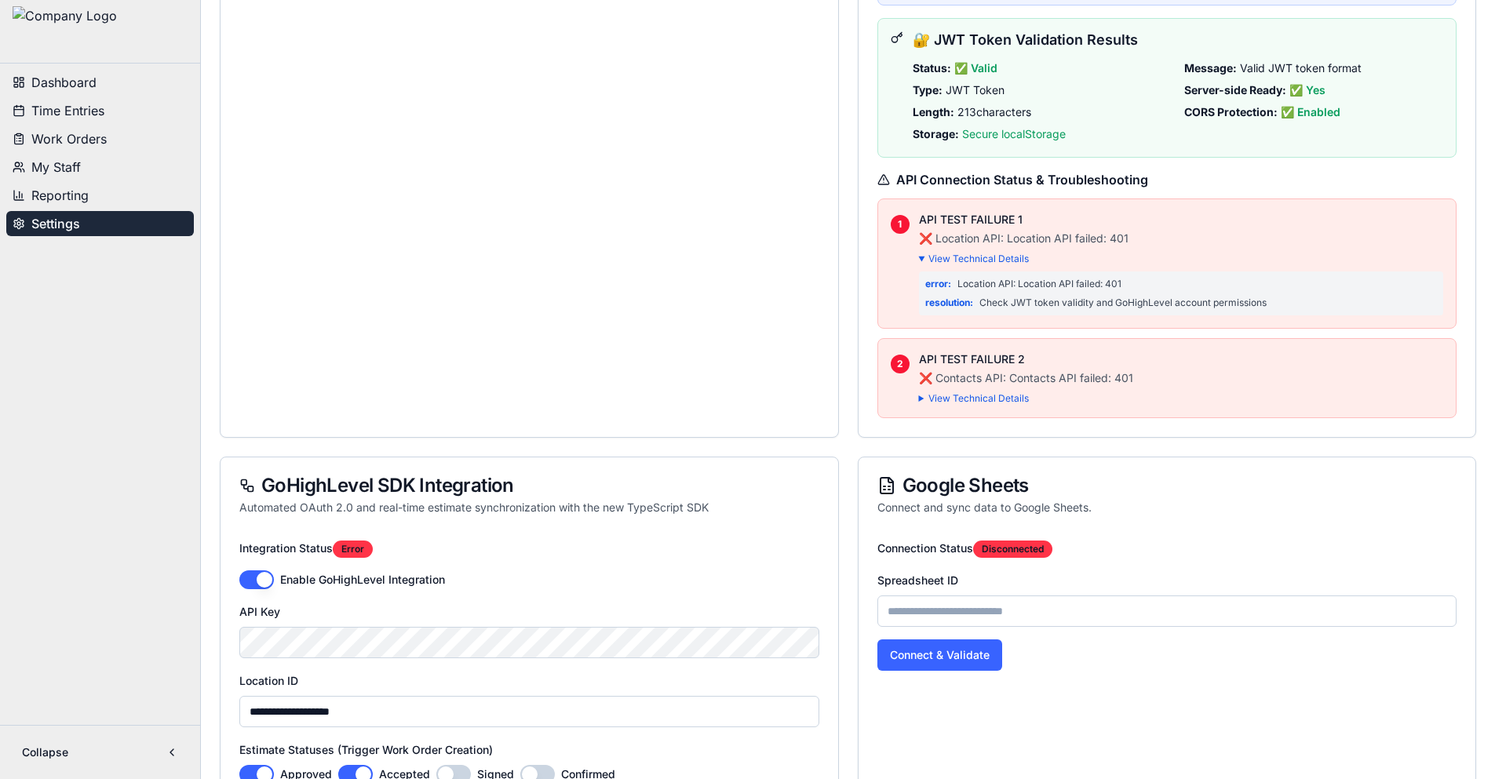
scroll to position [1020, 0]
click at [997, 390] on div "API TEST FAILURE 2 ❌ Contacts API: Contacts API failed: 401 View Technical Deta…" at bounding box center [1181, 377] width 525 height 53
click at [1001, 400] on summary "View Technical Details" at bounding box center [1181, 398] width 525 height 13
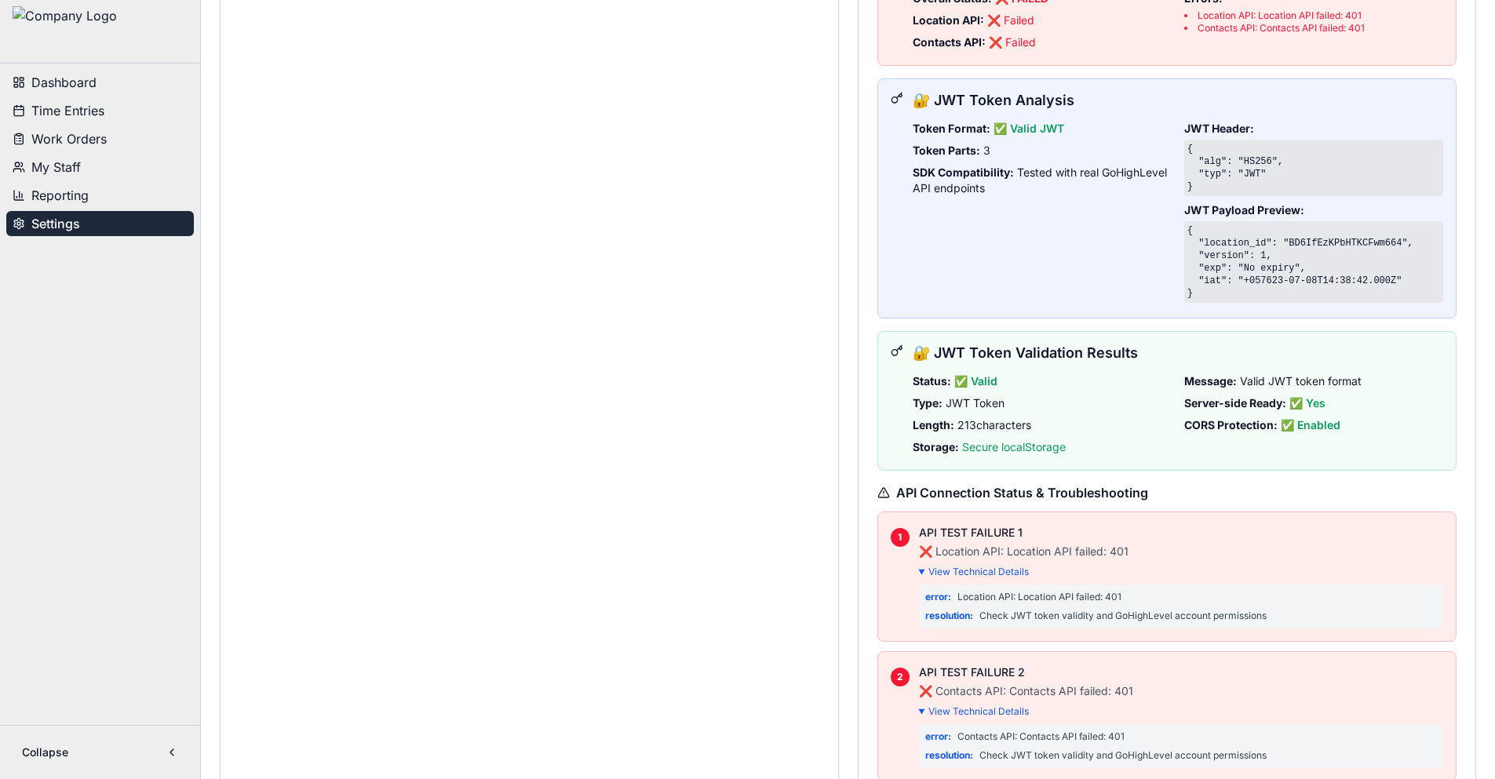
scroll to position [392, 0]
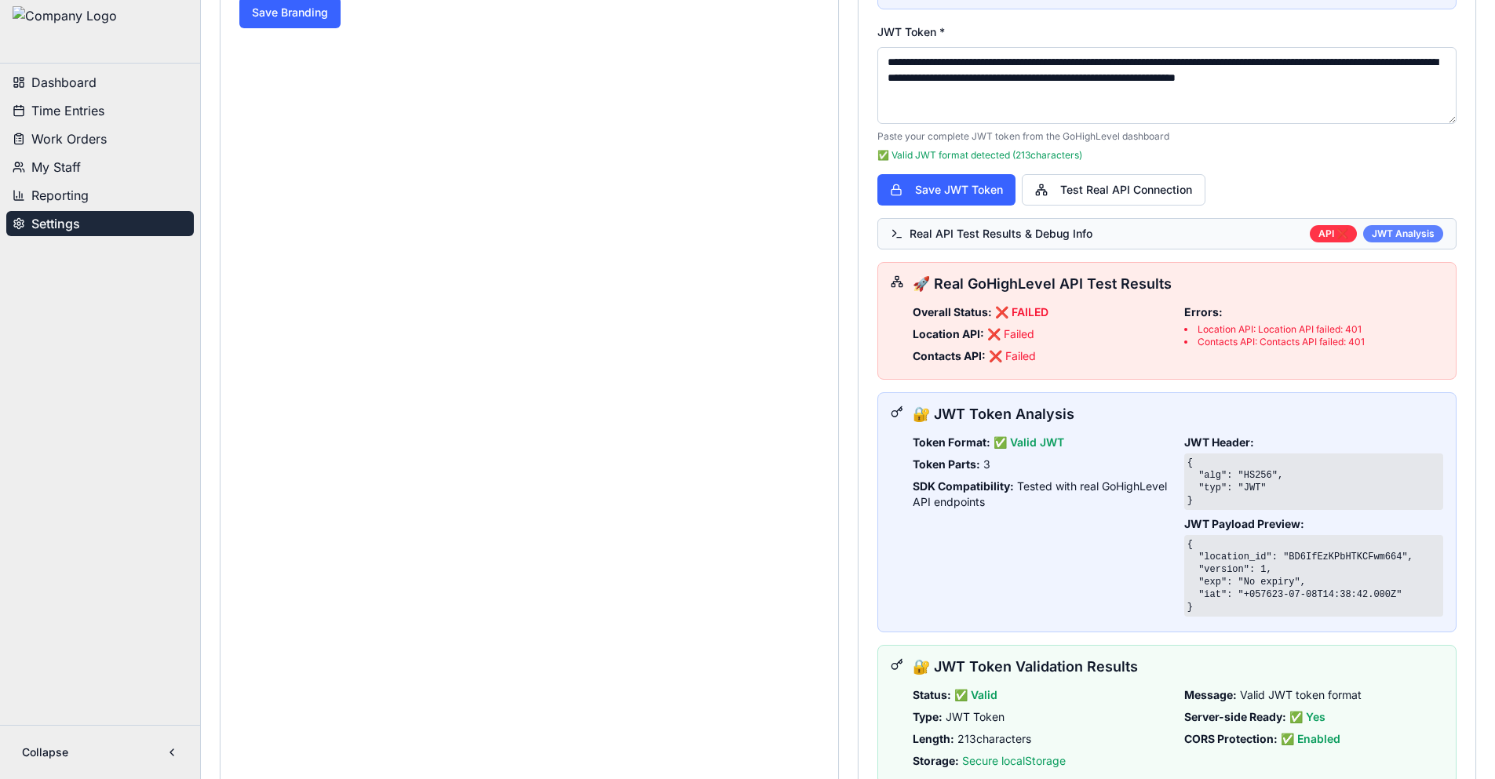
click at [1400, 229] on div "JWT Analysis" at bounding box center [1403, 233] width 80 height 17
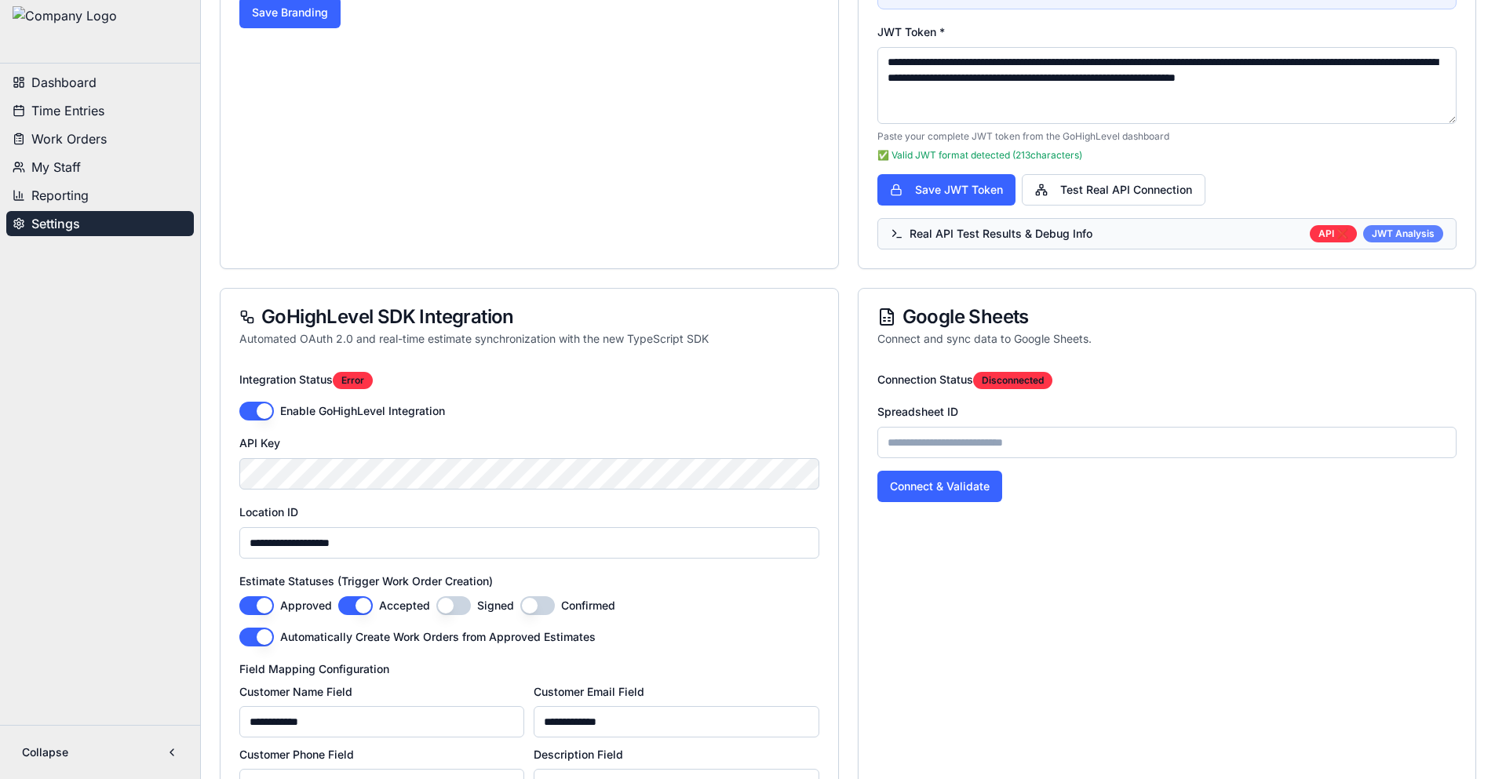
click at [1400, 229] on div "JWT Analysis" at bounding box center [1403, 233] width 80 height 17
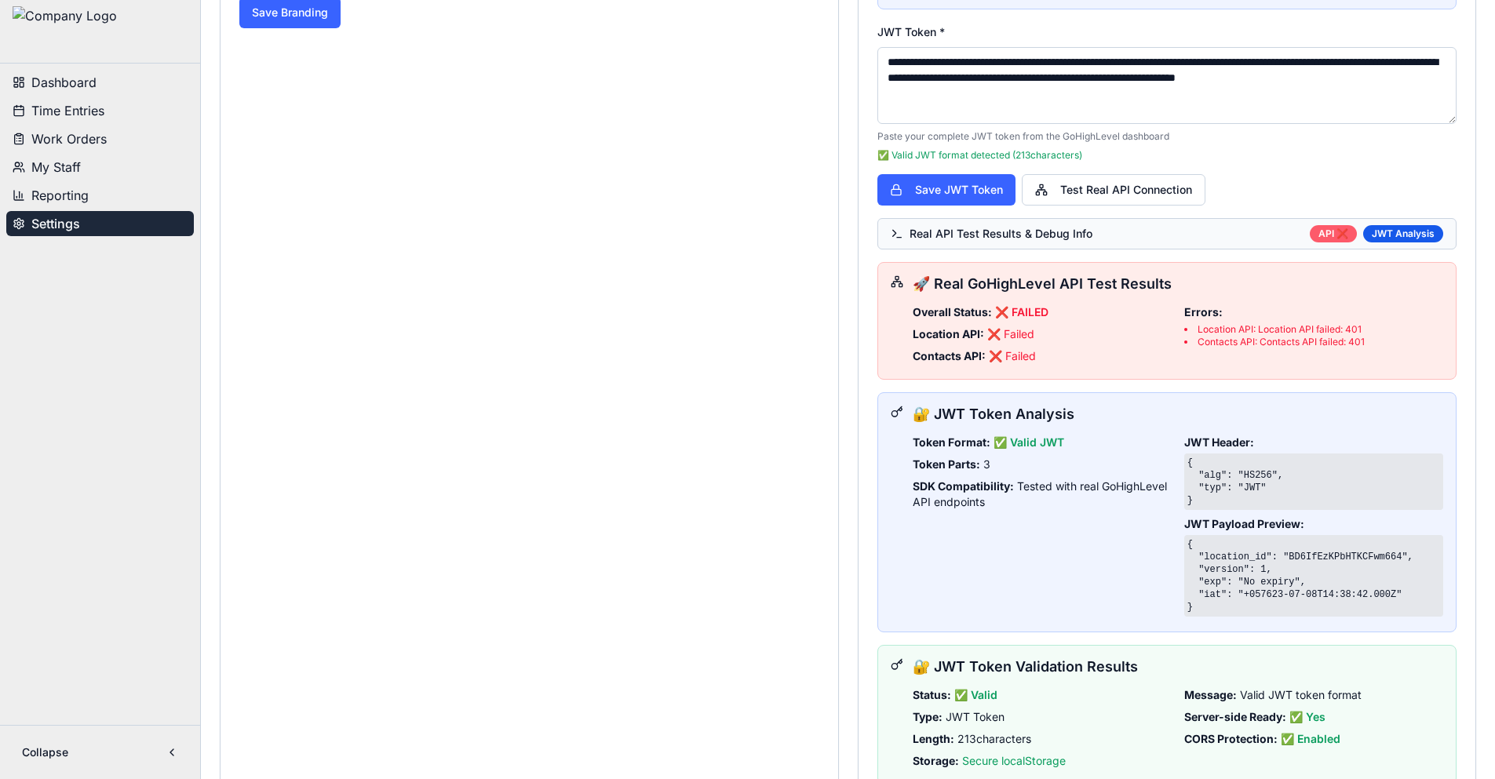
click at [1337, 232] on div "API ❌" at bounding box center [1333, 233] width 47 height 17
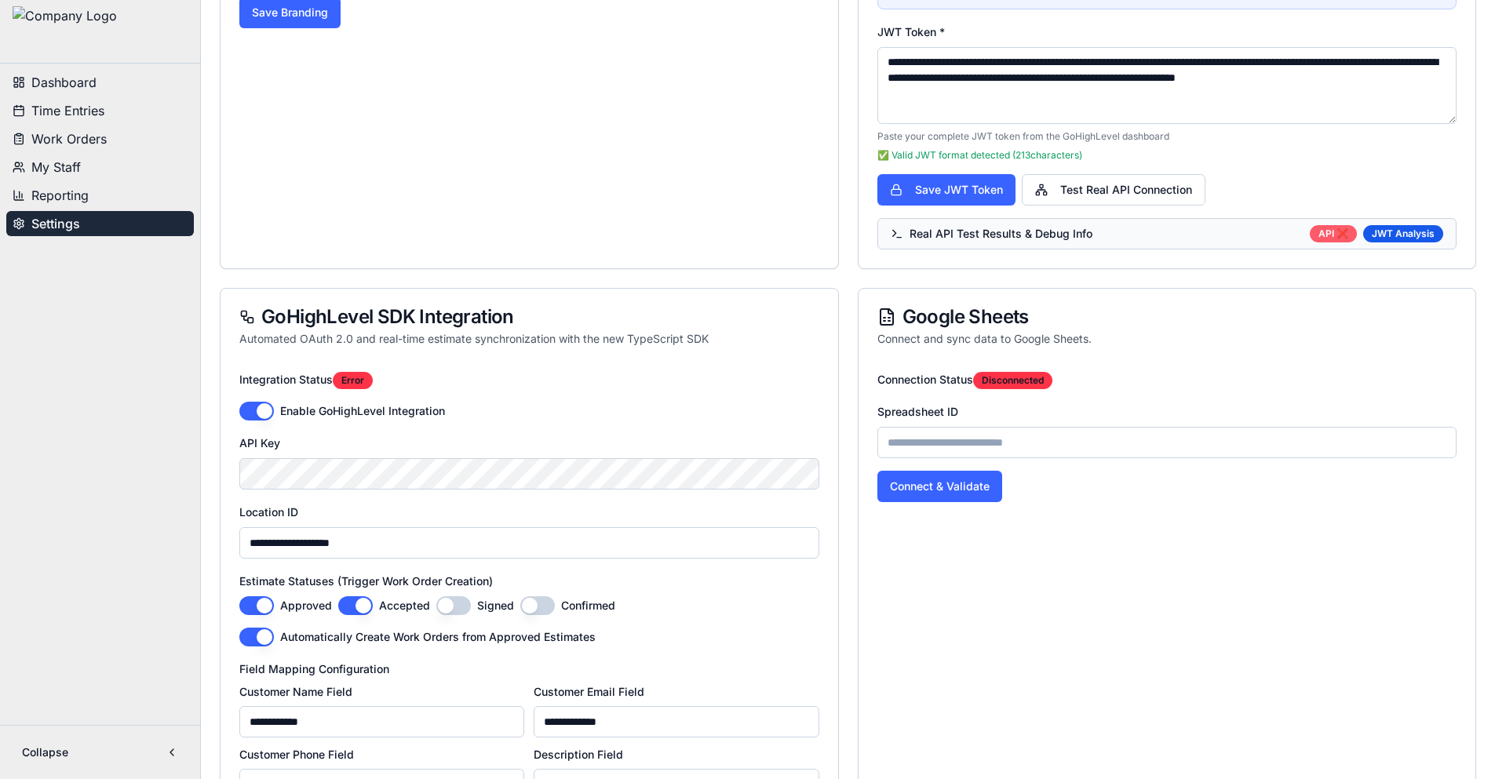
click at [1337, 232] on div "API ❌" at bounding box center [1333, 233] width 47 height 17
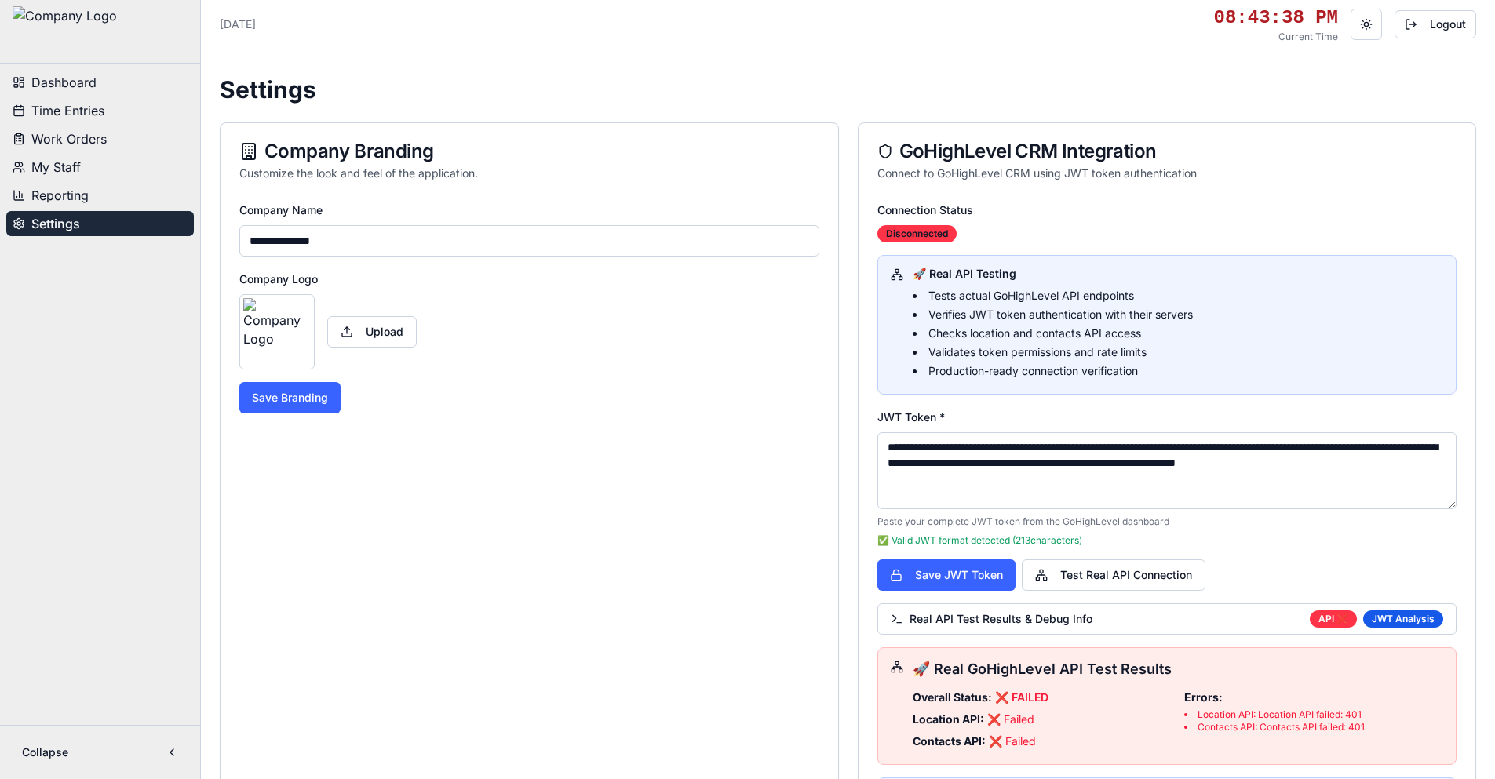
scroll to position [0, 0]
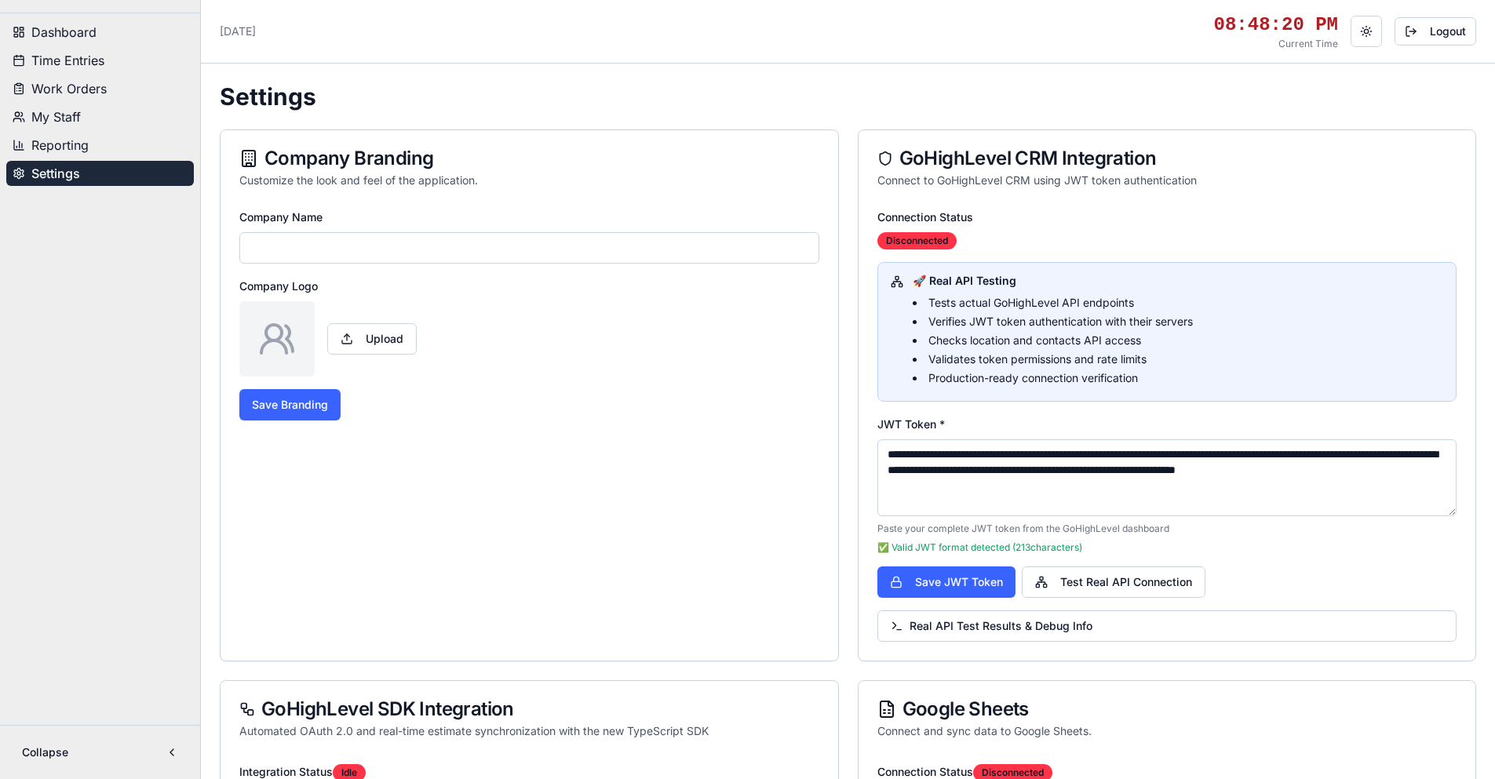
type input "**********"
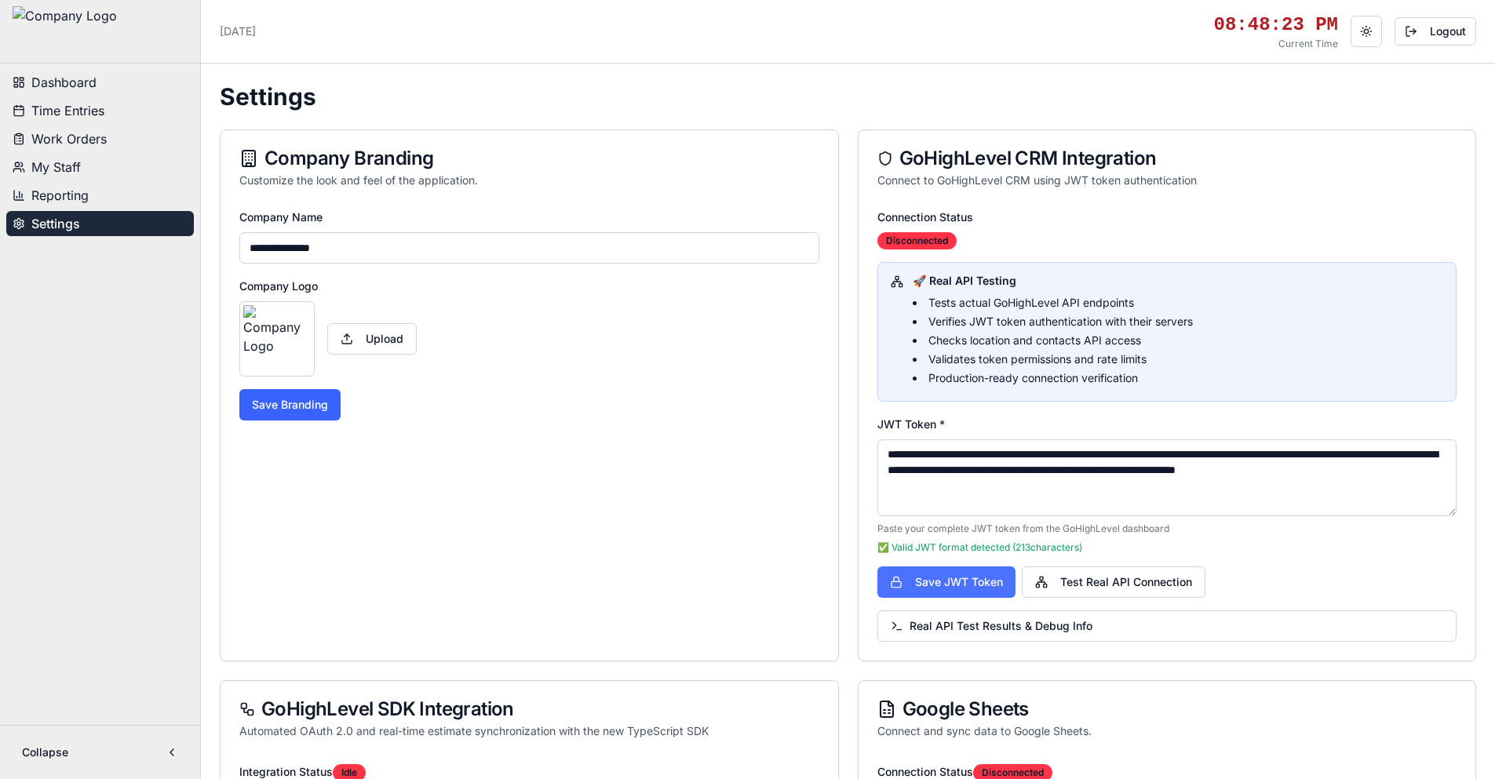
click at [971, 584] on button "Save JWT Token" at bounding box center [947, 582] width 138 height 31
click at [1074, 583] on button "Test Real API Connection" at bounding box center [1114, 582] width 184 height 31
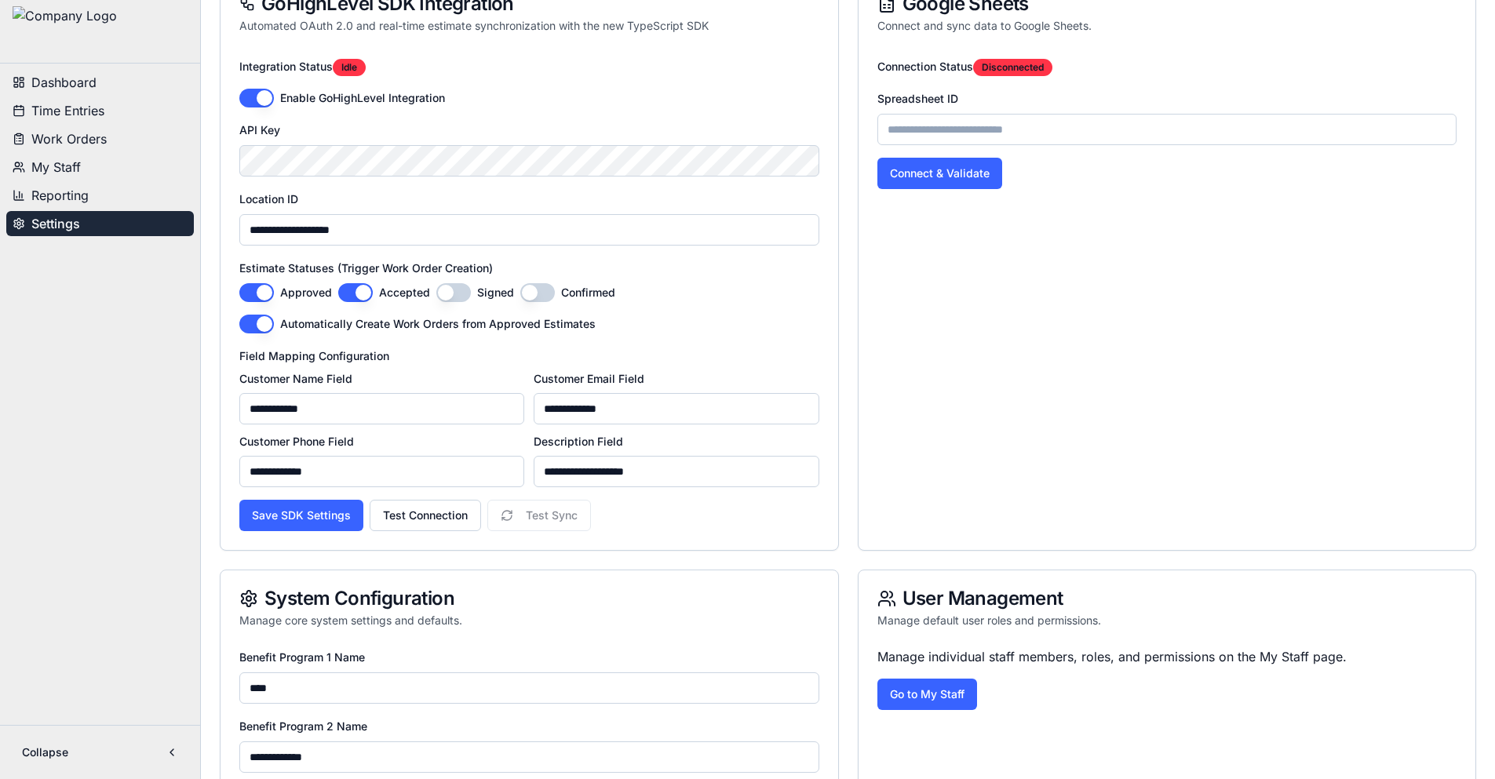
scroll to position [706, 0]
click at [443, 517] on button "Test Connection" at bounding box center [425, 514] width 111 height 31
click at [307, 515] on button "Save SDK Settings" at bounding box center [301, 514] width 124 height 31
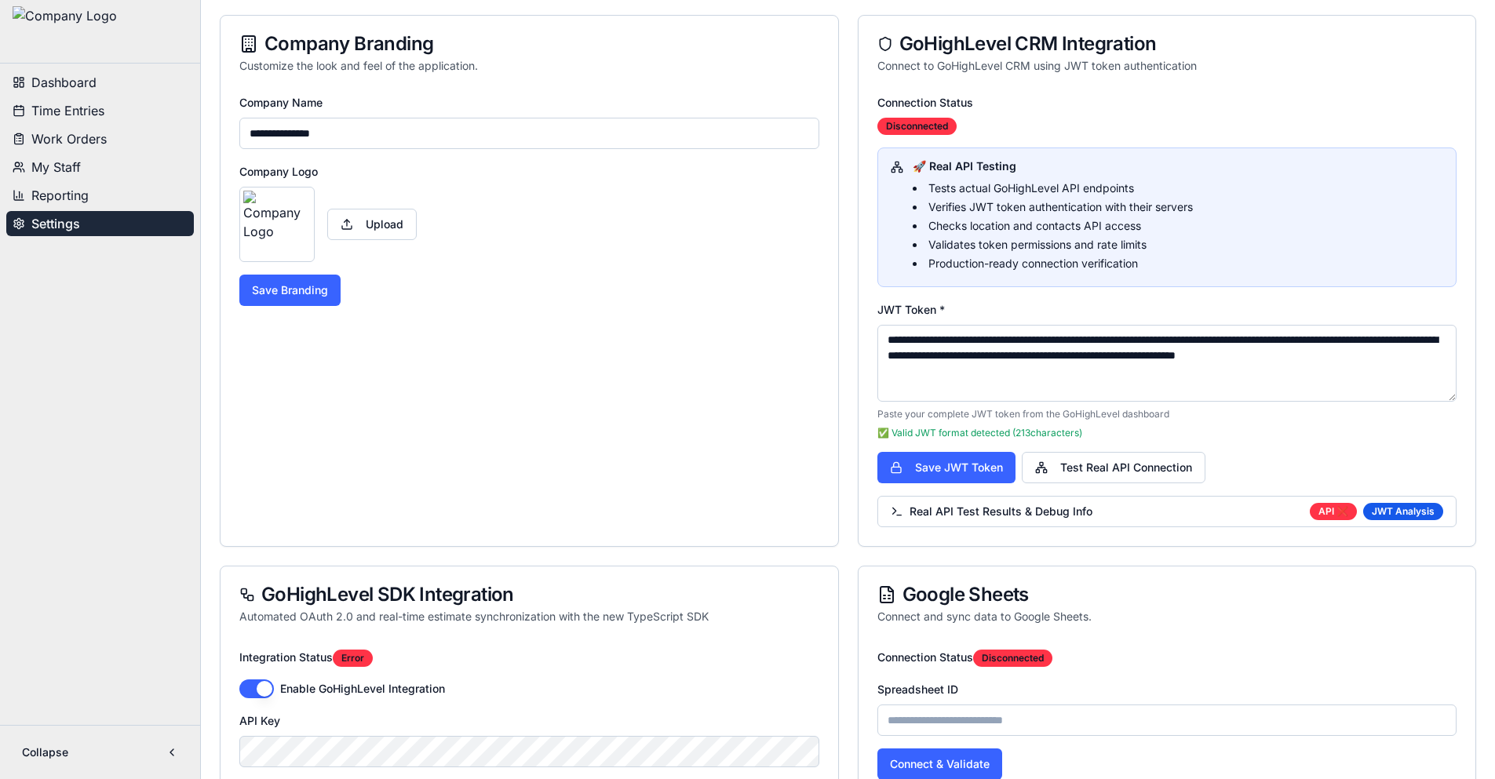
scroll to position [0, 0]
